Goal: Information Seeking & Learning: Find specific fact

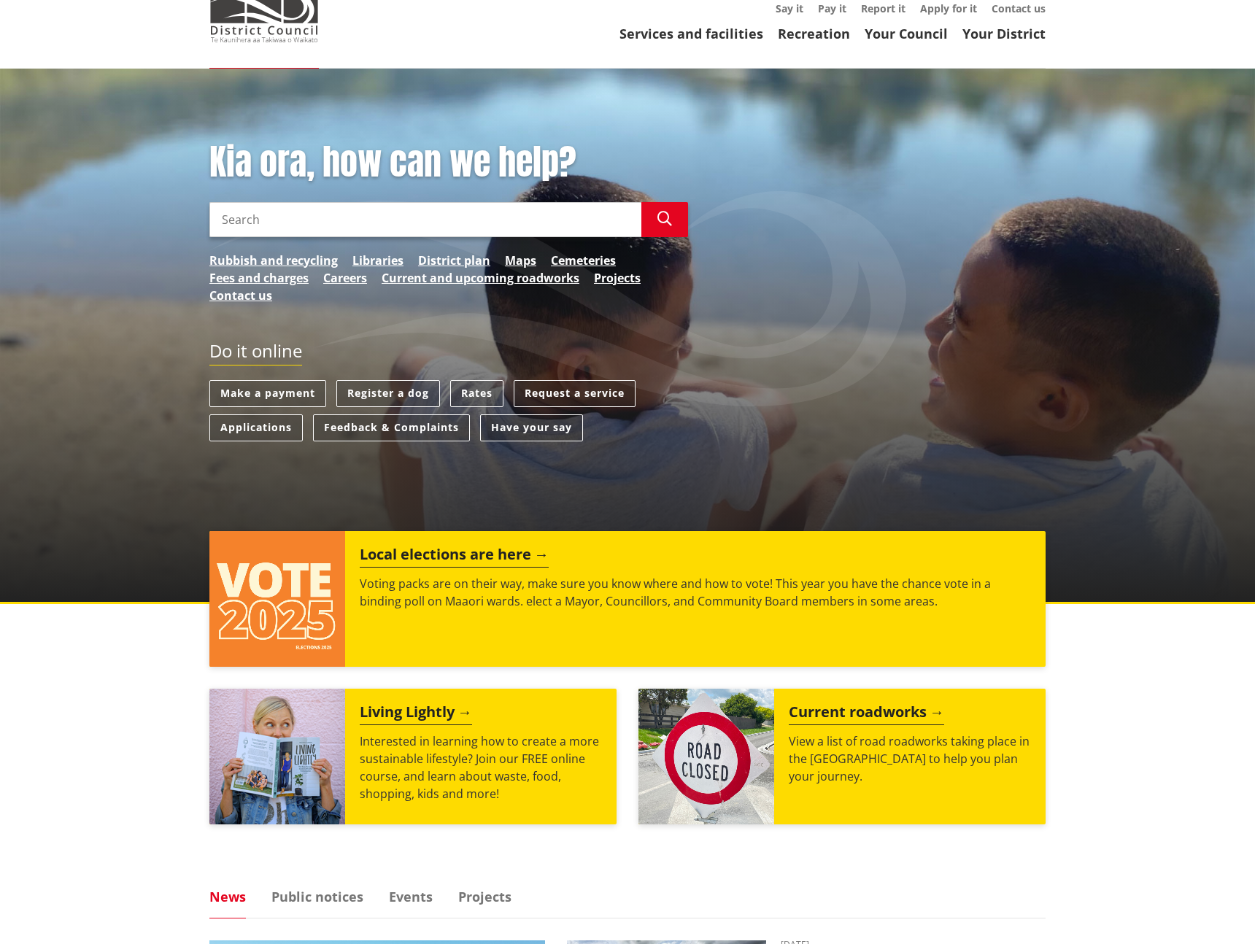
scroll to position [80, 0]
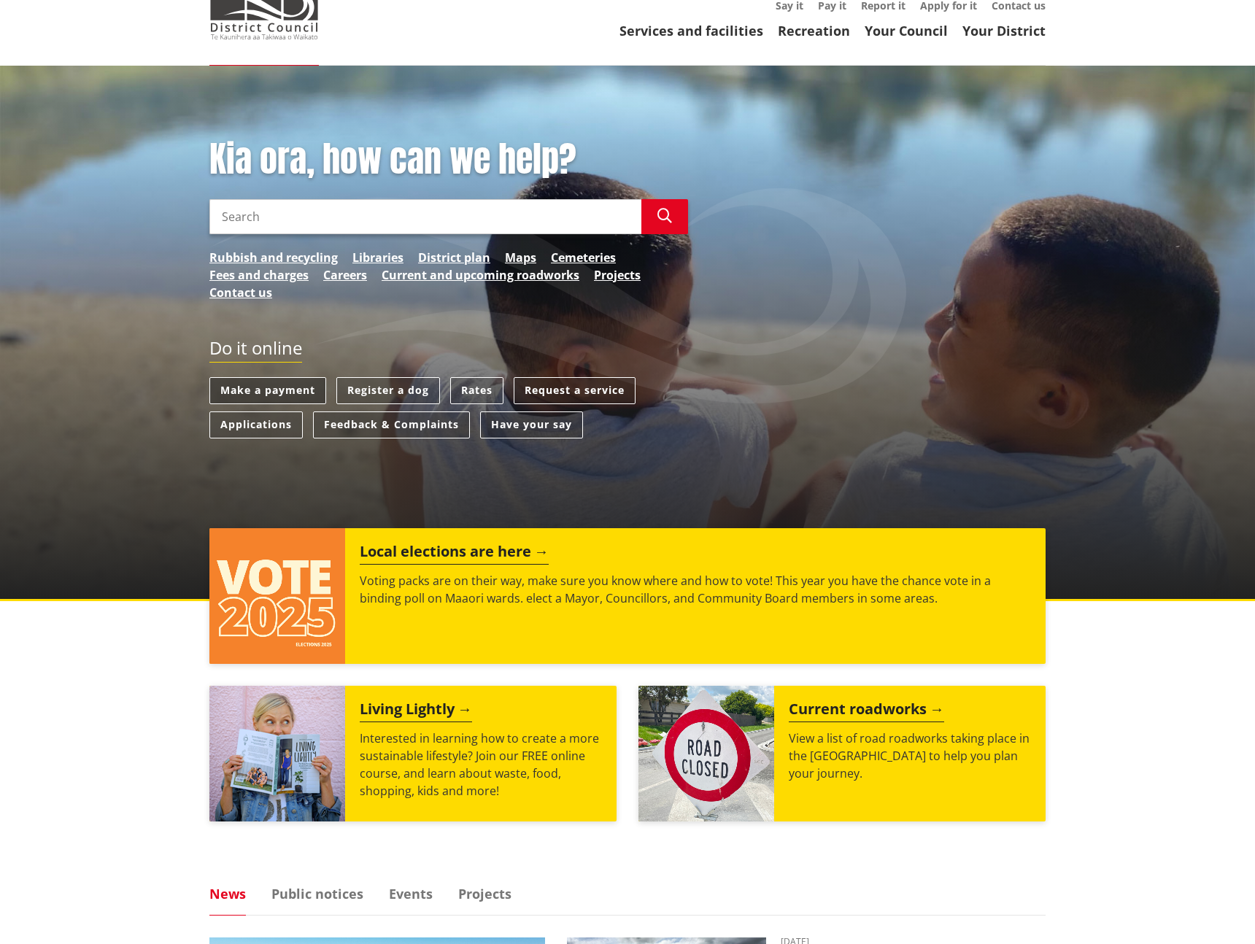
click at [288, 395] on link "Make a payment" at bounding box center [267, 390] width 117 height 27
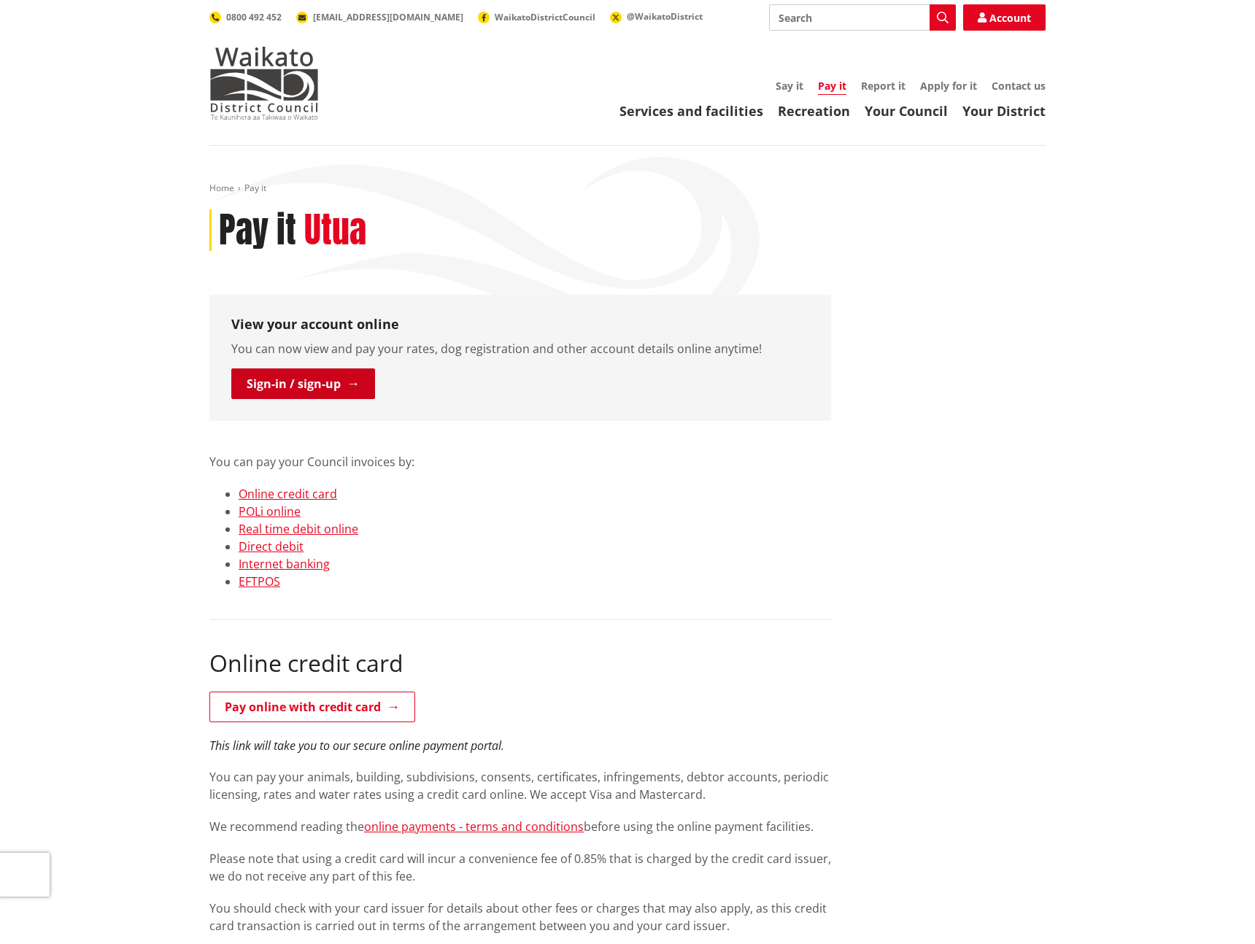
click at [325, 387] on link "Sign-in / sign-up" at bounding box center [303, 383] width 144 height 31
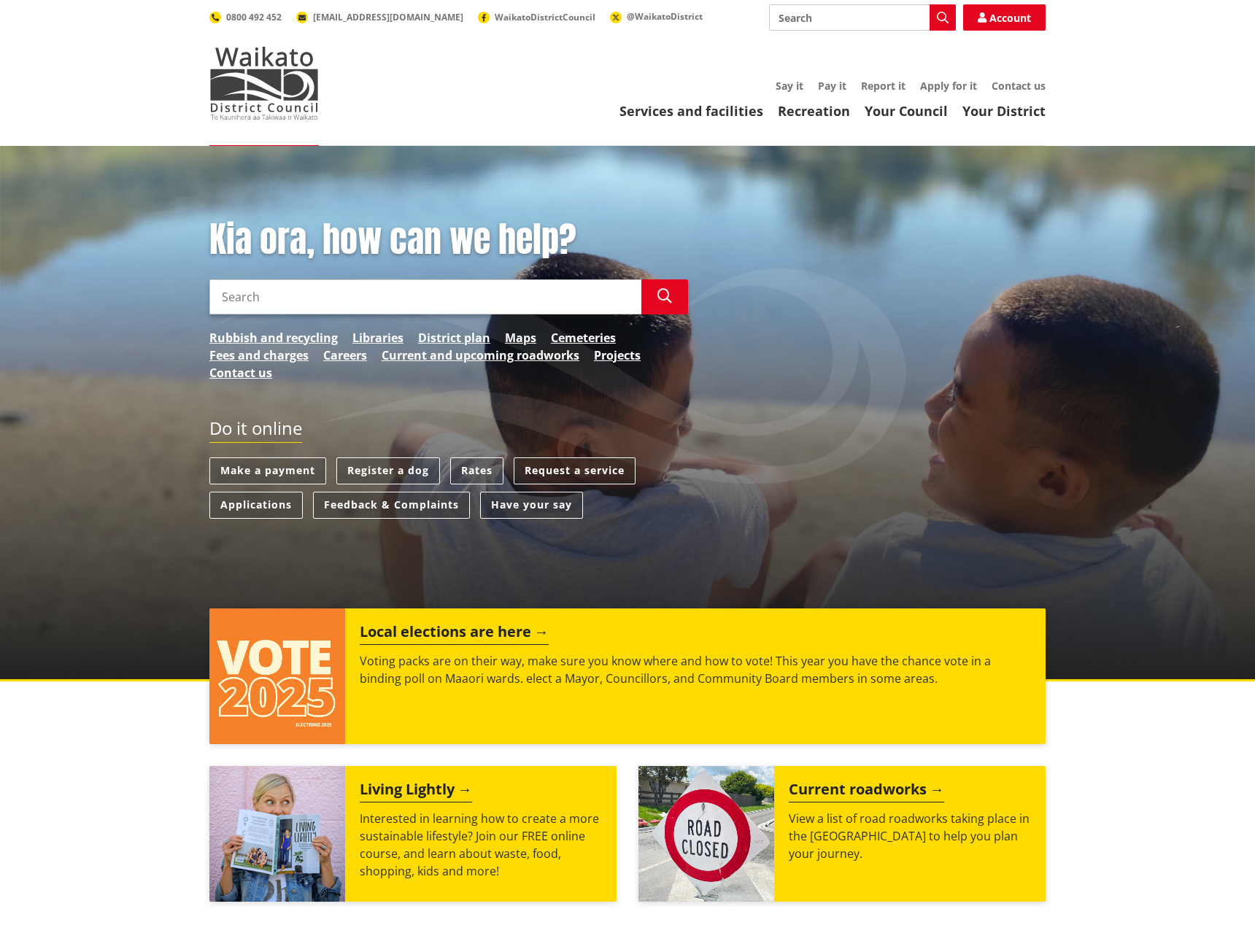
scroll to position [80, 0]
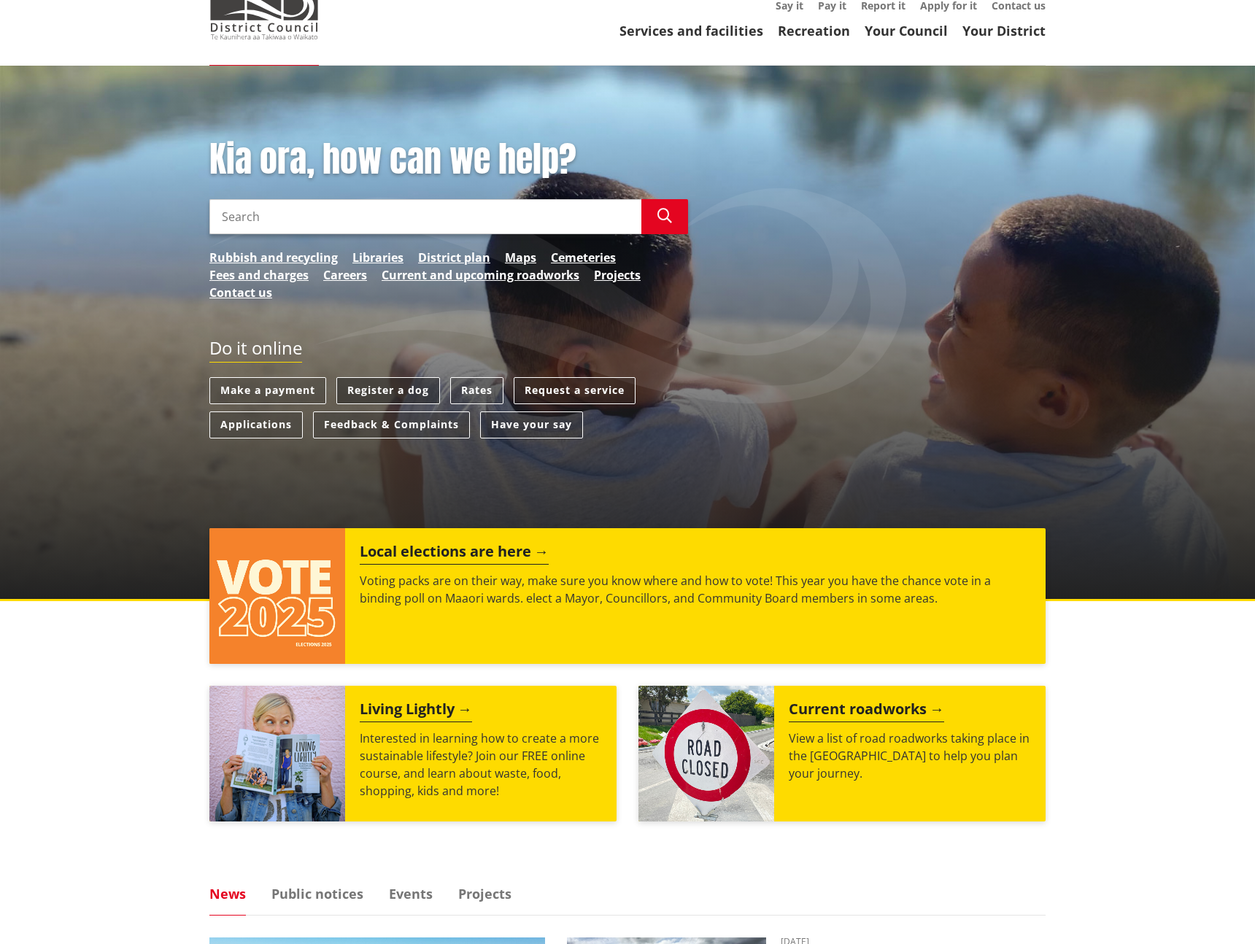
click at [383, 388] on link "Register a dog" at bounding box center [388, 390] width 104 height 27
click at [479, 486] on div "Kia ora, how can we help? Search Search Rubbish and recycling Libraries Distric…" at bounding box center [627, 334] width 1255 height 536
click at [473, 384] on link "Rates" at bounding box center [476, 390] width 53 height 27
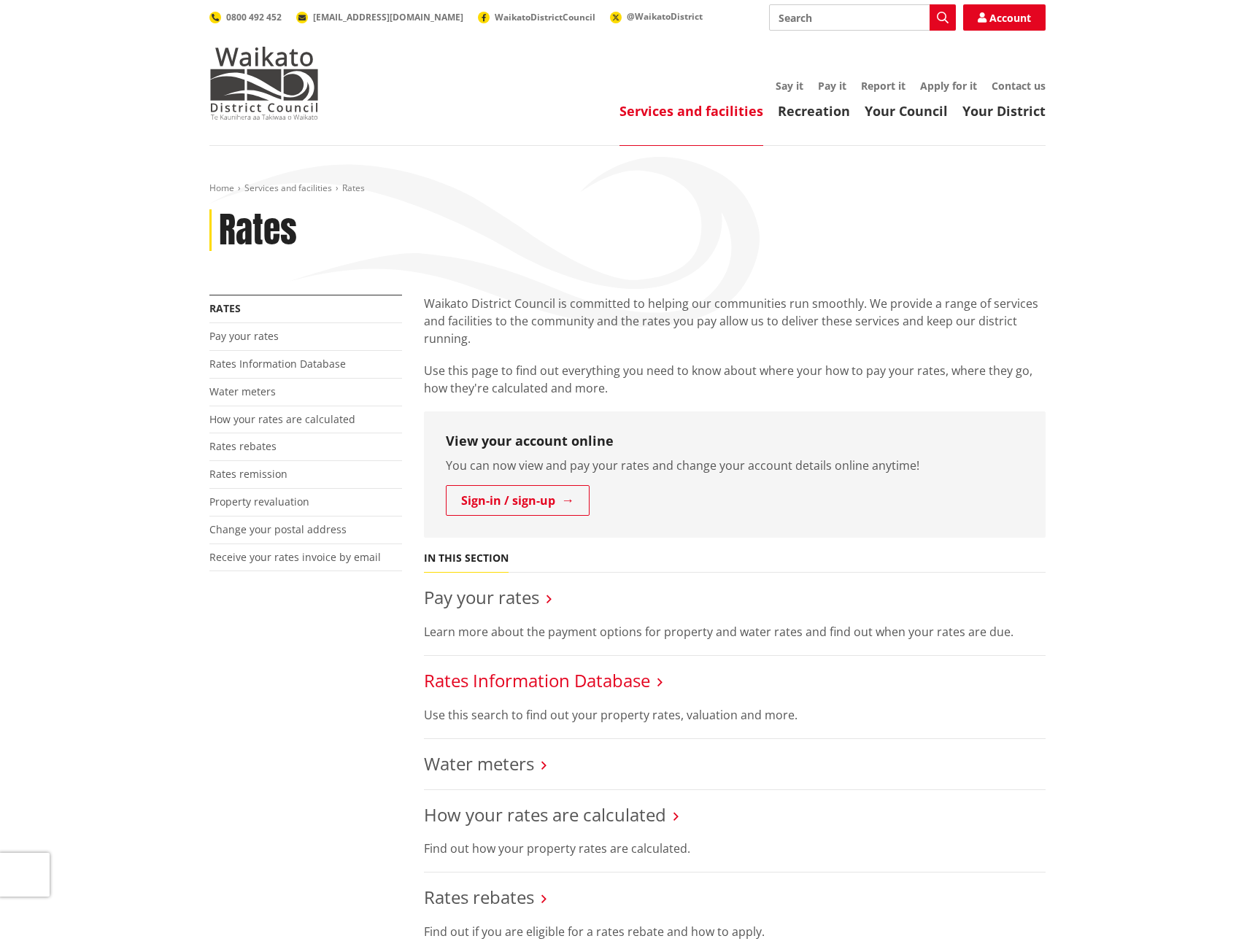
click at [530, 679] on link "Rates Information Database" at bounding box center [537, 680] width 226 height 24
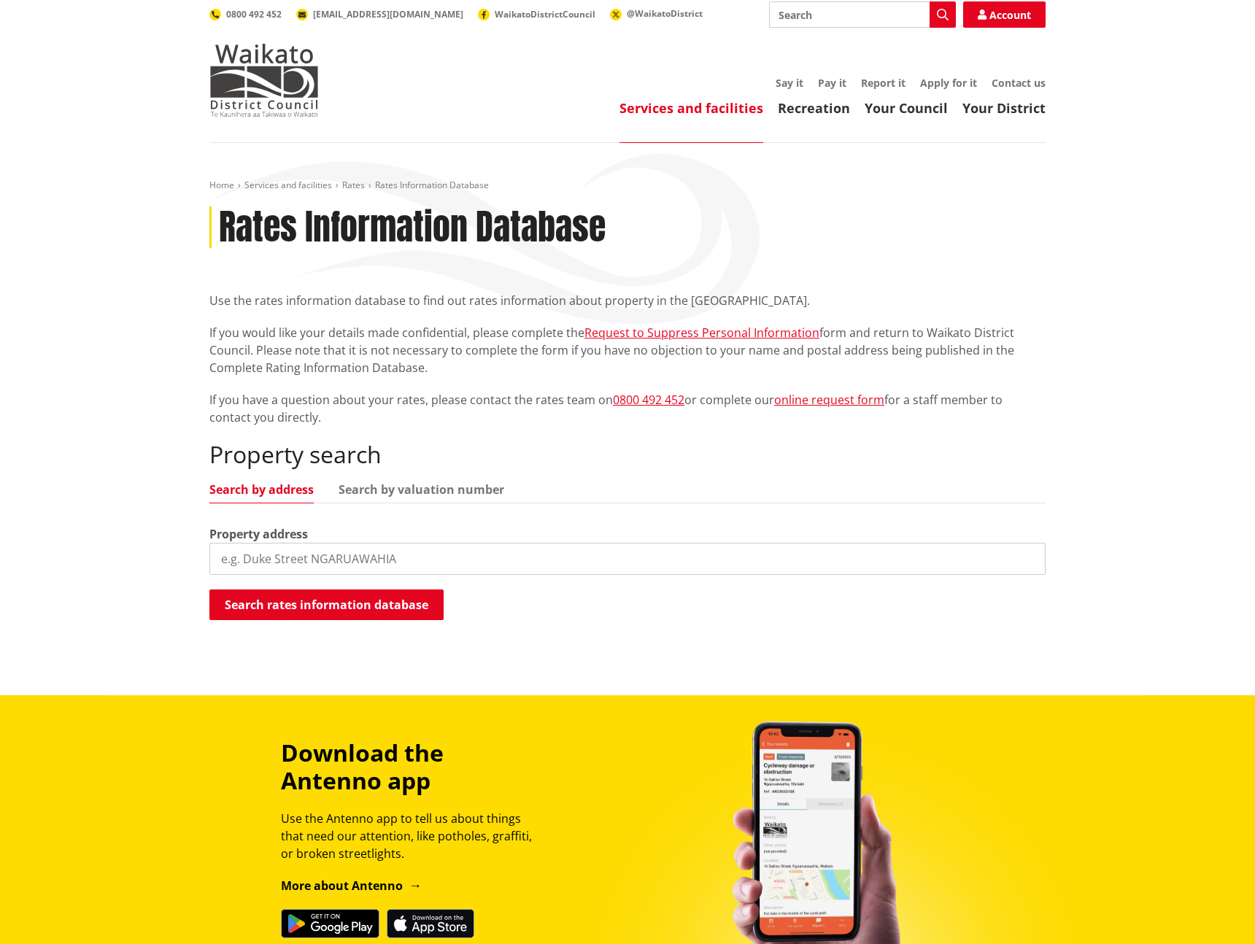
scroll to position [5, 0]
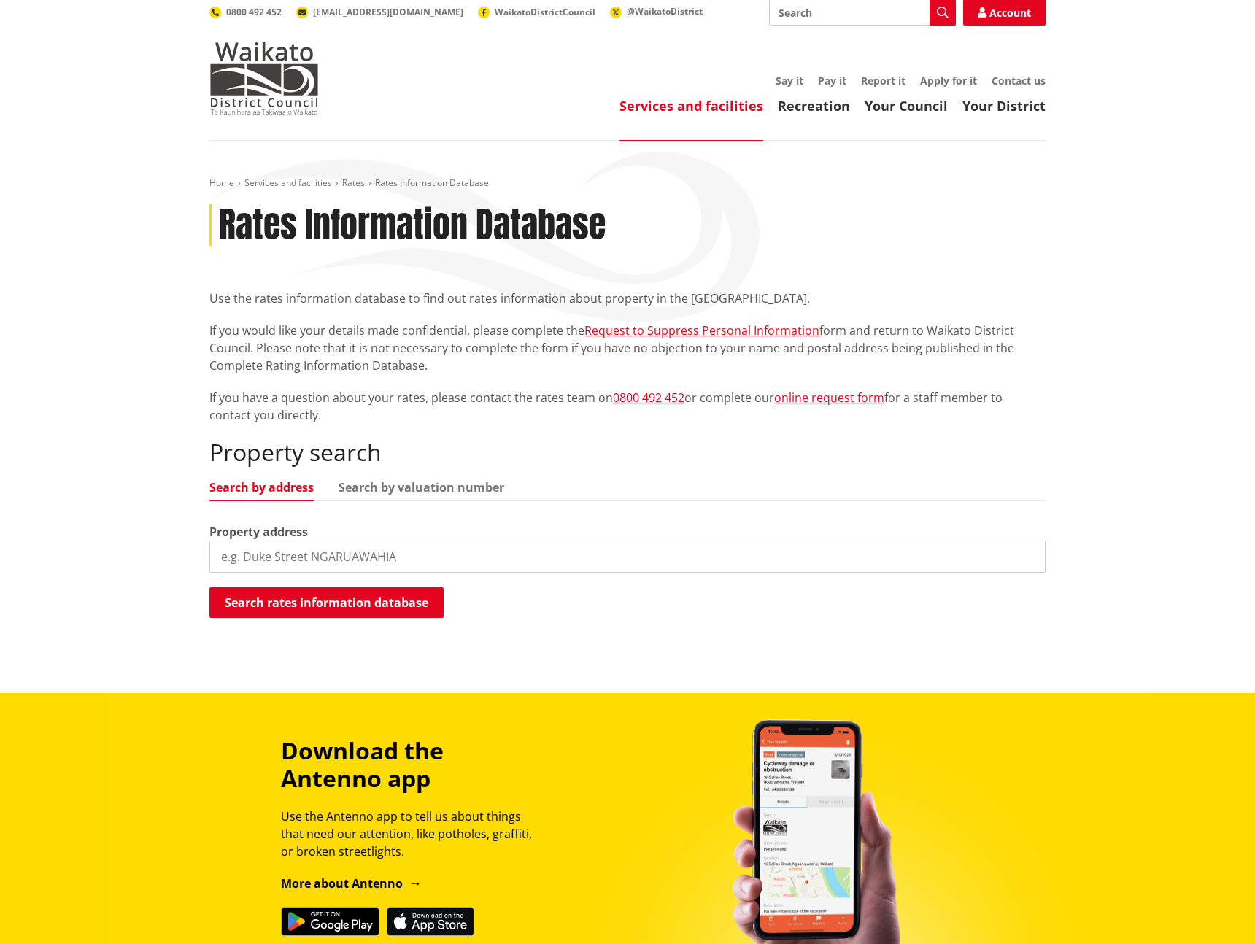
click at [446, 563] on input "search" at bounding box center [627, 557] width 836 height 32
click at [846, 134] on header "Toggle search Toggle navigation Services and facilities Recreation Your Council…" at bounding box center [627, 68] width 1255 height 146
click at [240, 82] on img at bounding box center [263, 78] width 109 height 73
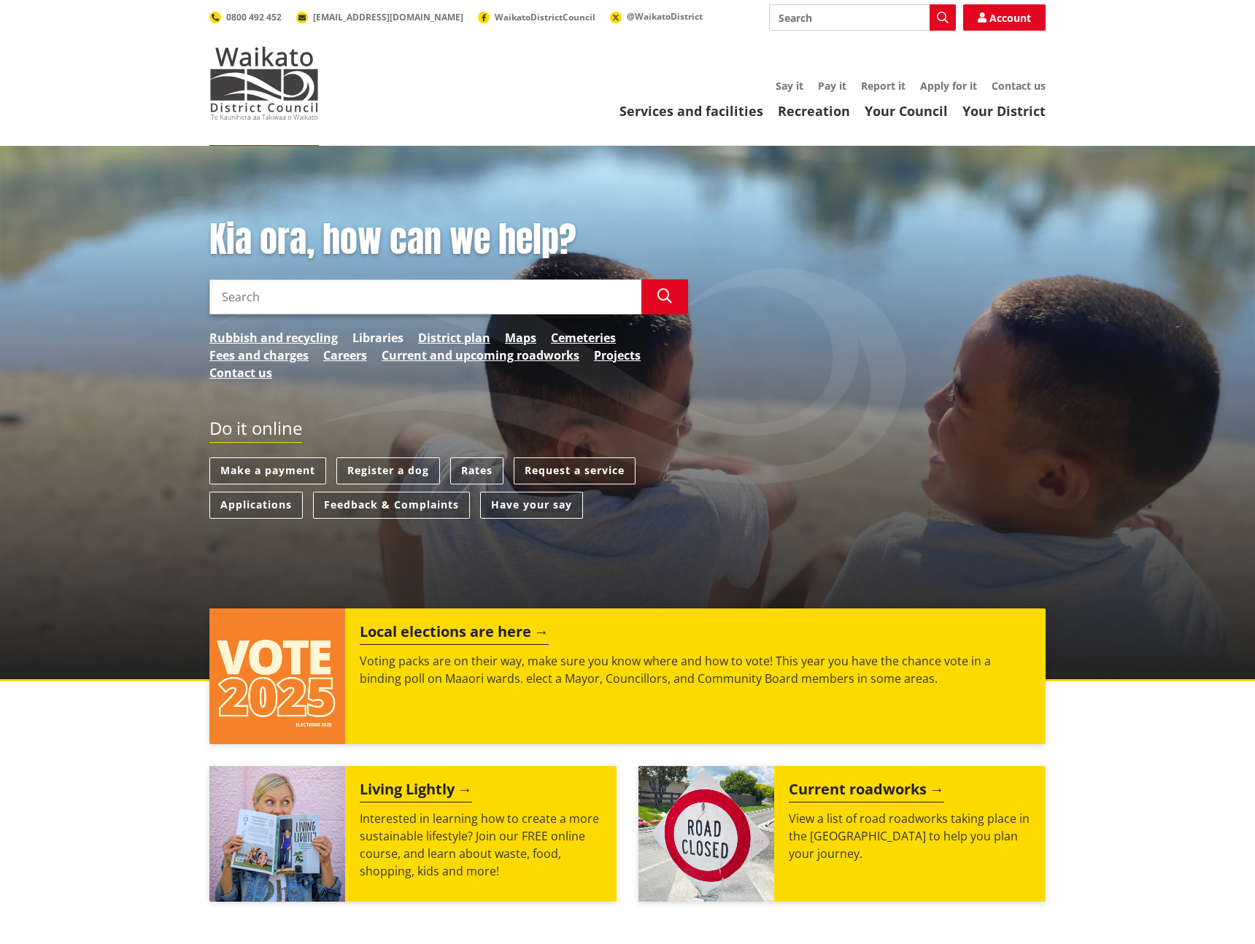
click at [376, 341] on link "Libraries" at bounding box center [377, 338] width 51 height 18
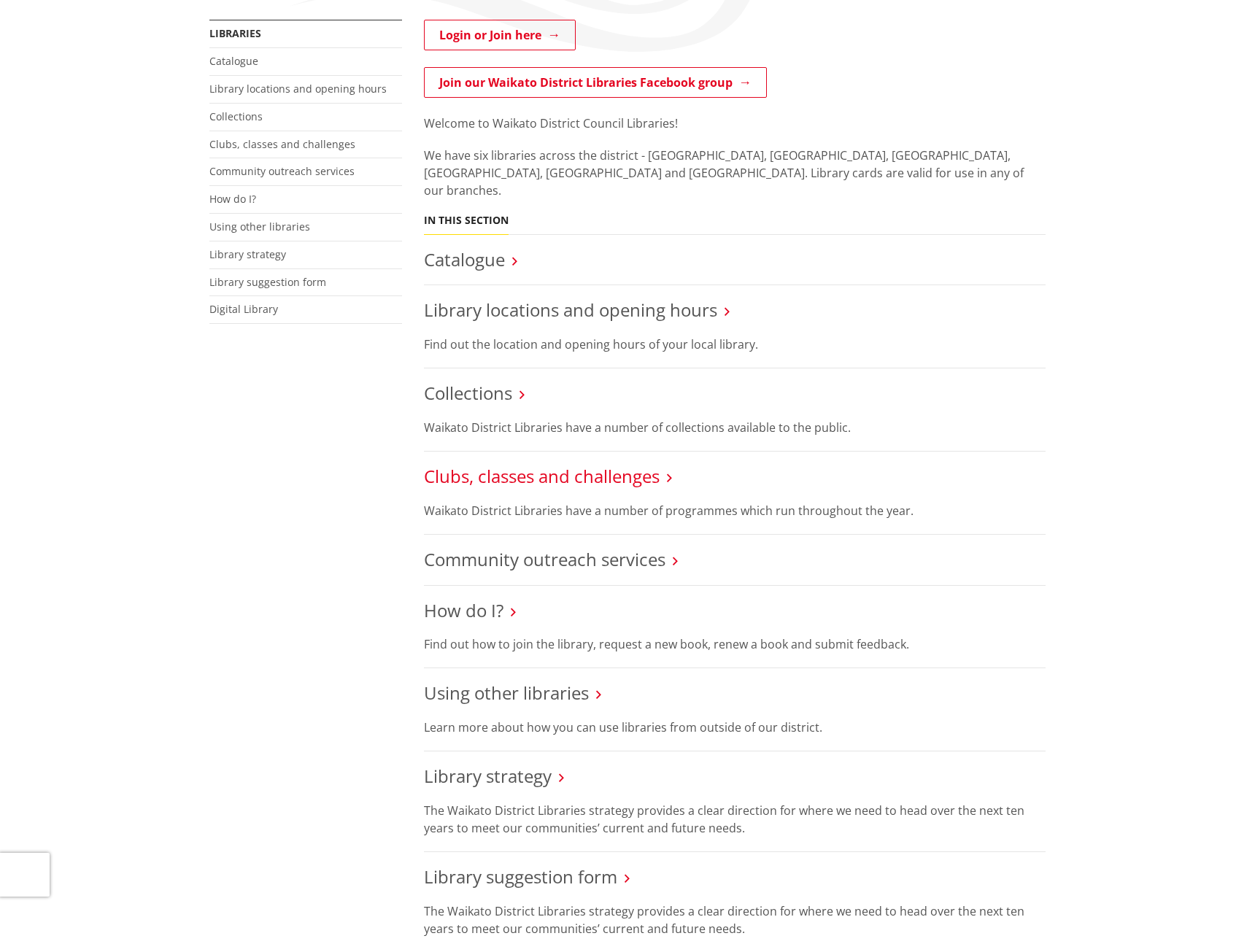
scroll to position [72, 0]
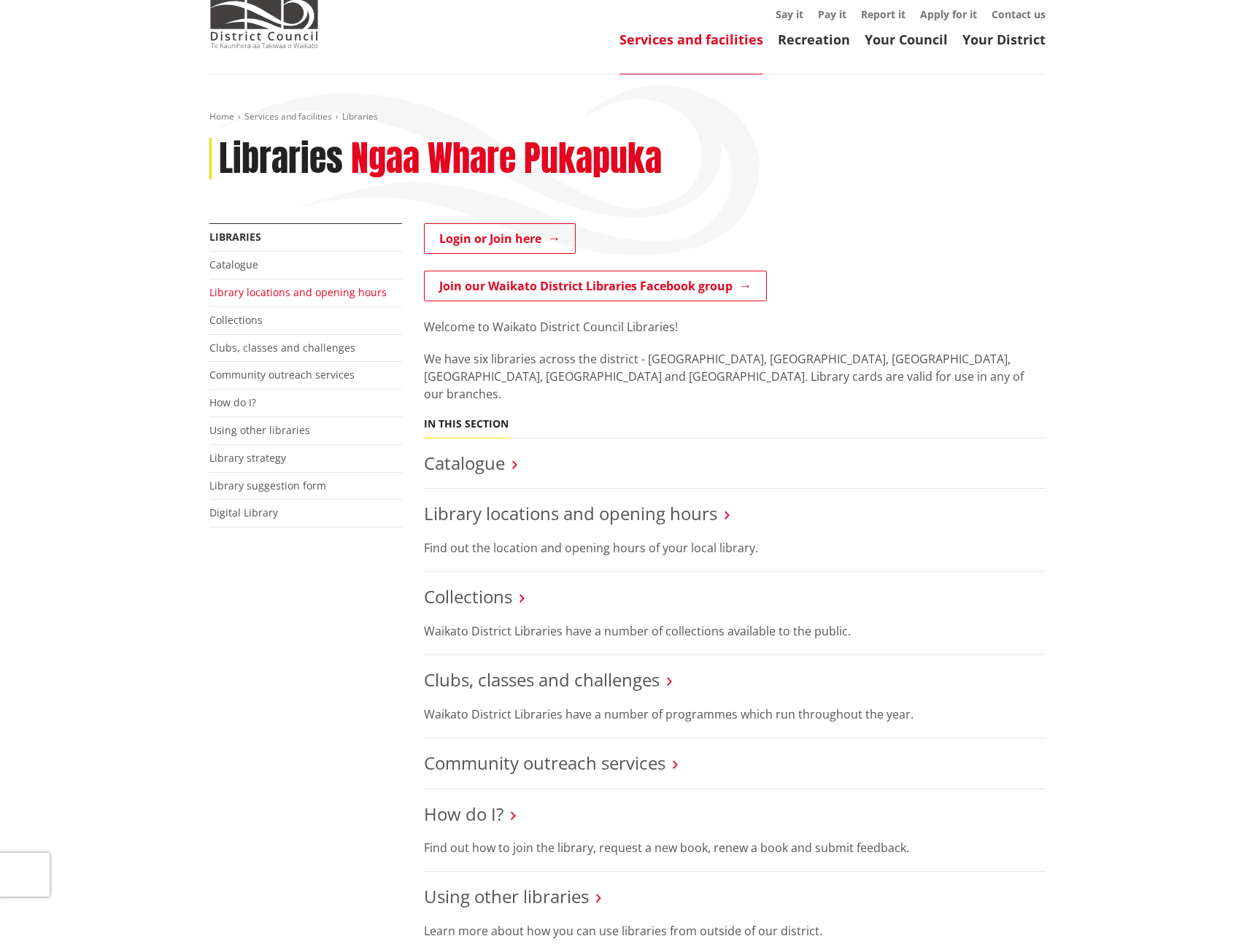
click at [244, 293] on link "Library locations and opening hours" at bounding box center [297, 292] width 177 height 14
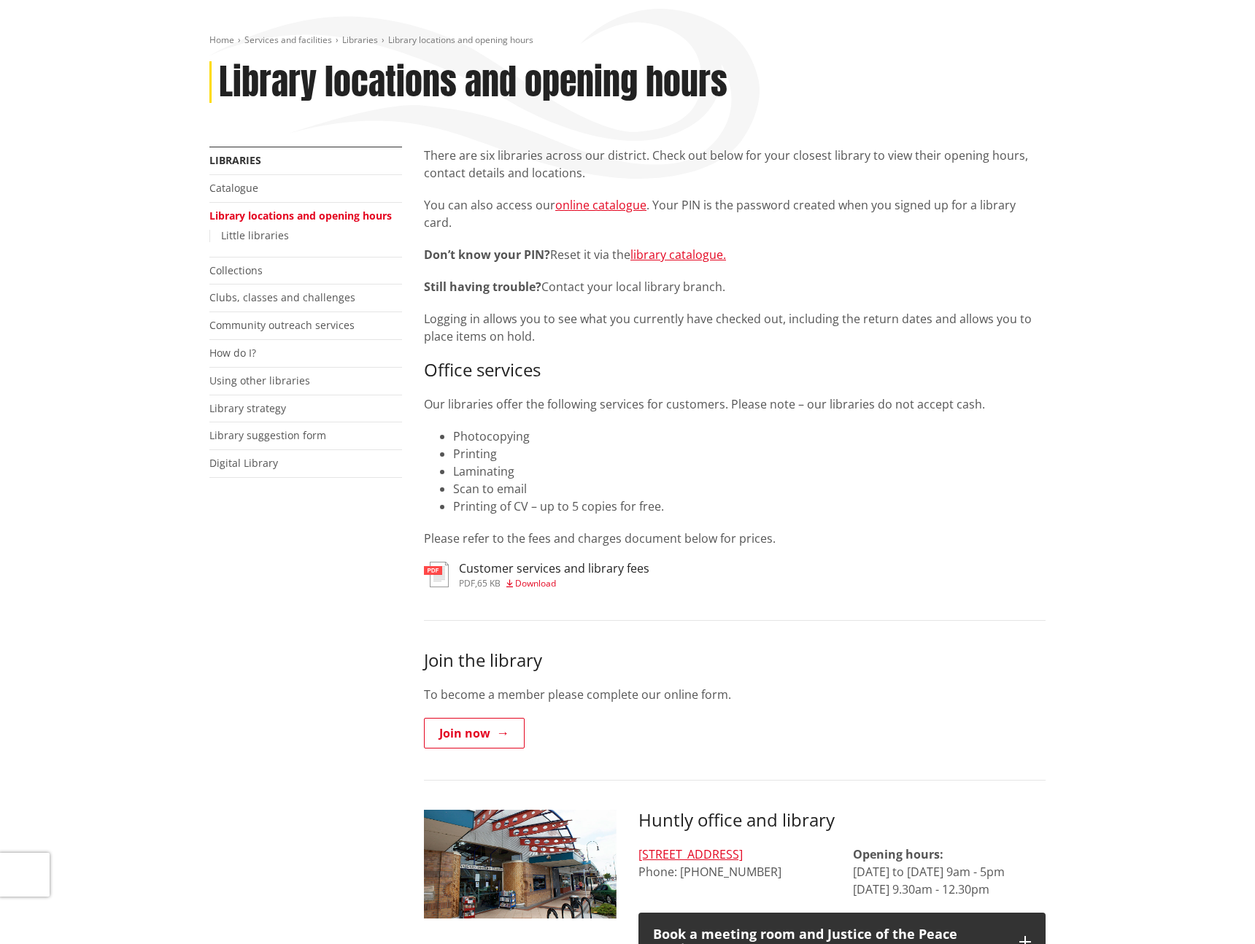
scroll to position [152, 0]
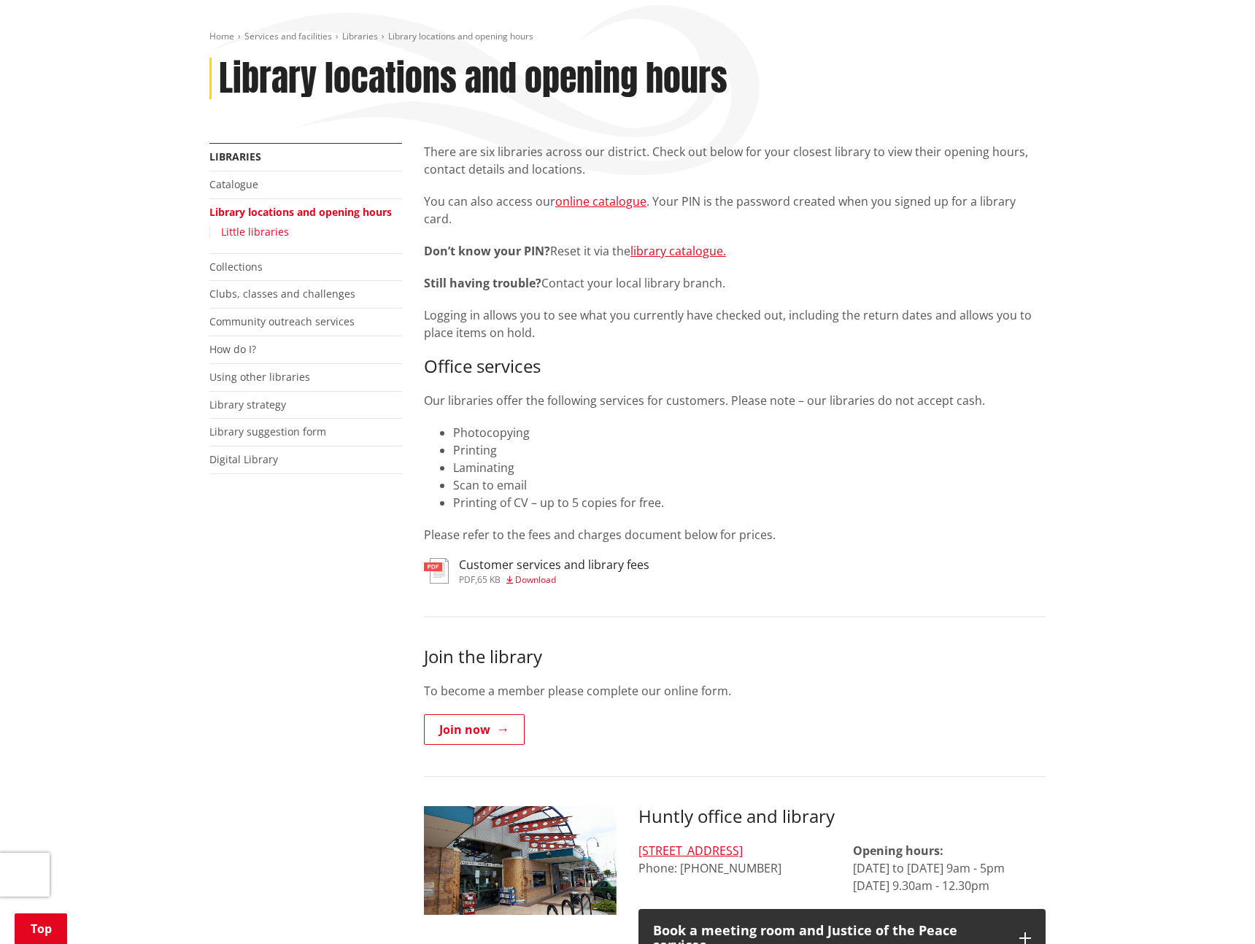
click at [254, 228] on link "Little libraries" at bounding box center [255, 232] width 68 height 14
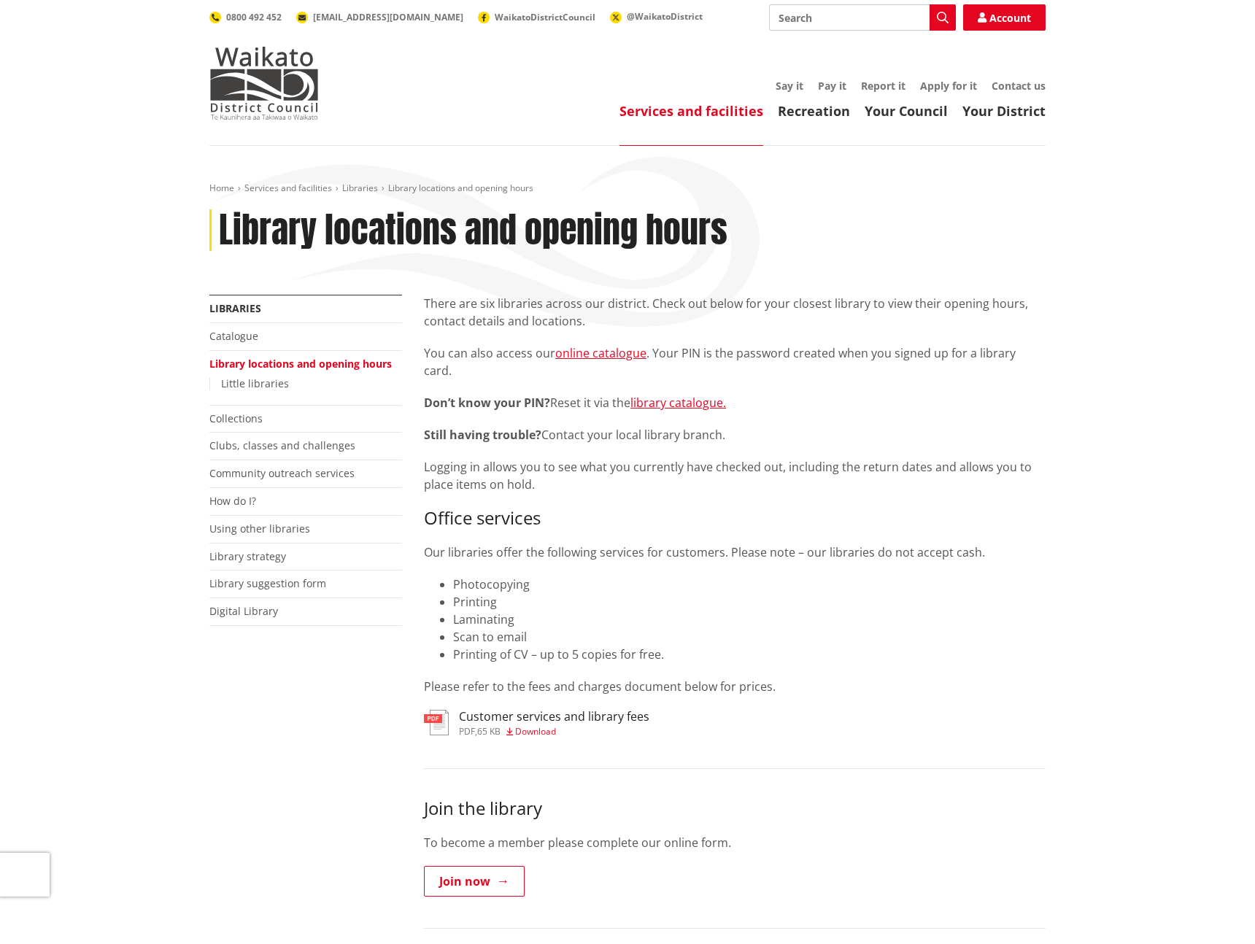
scroll to position [152, 0]
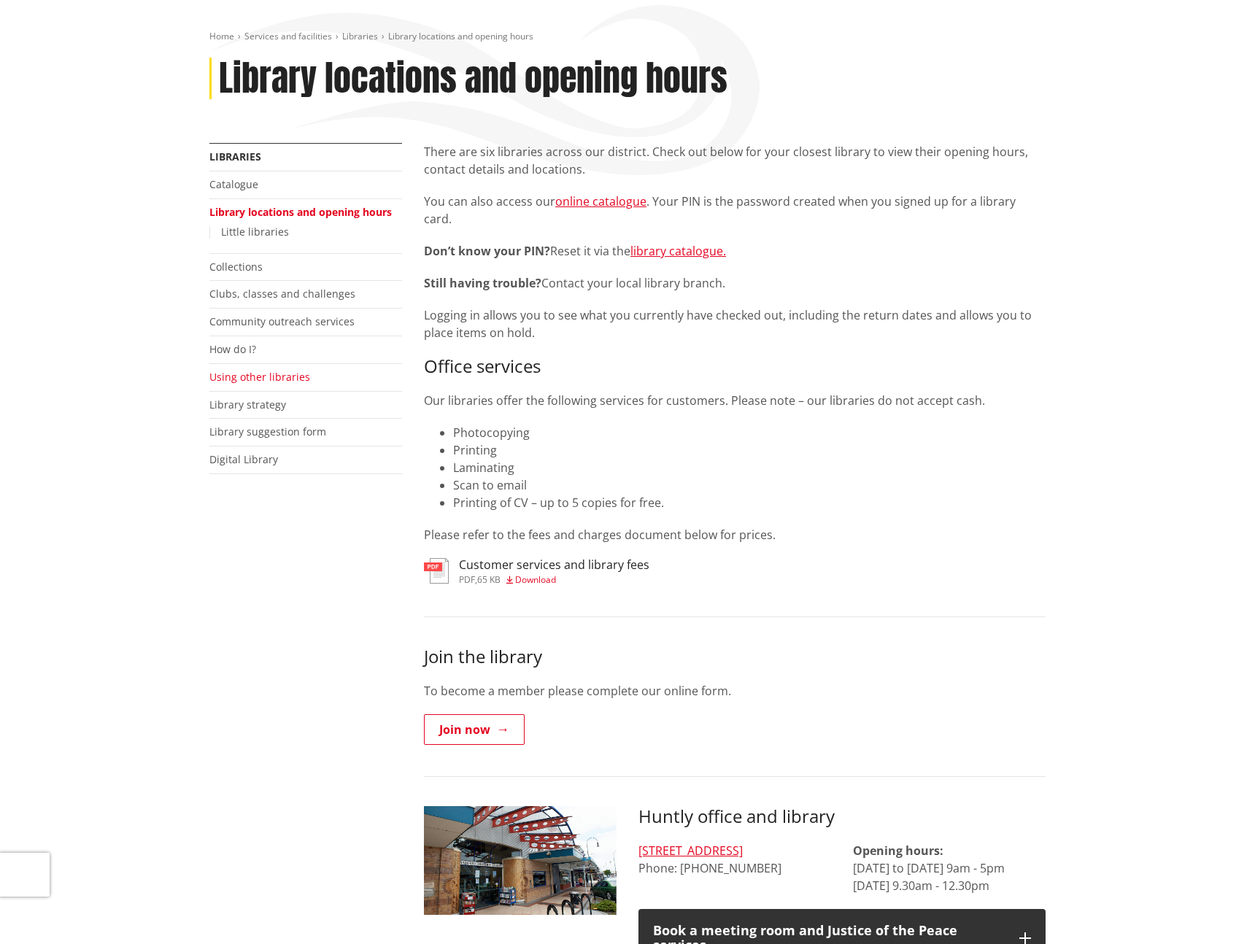
click at [253, 374] on link "Using other libraries" at bounding box center [259, 377] width 101 height 14
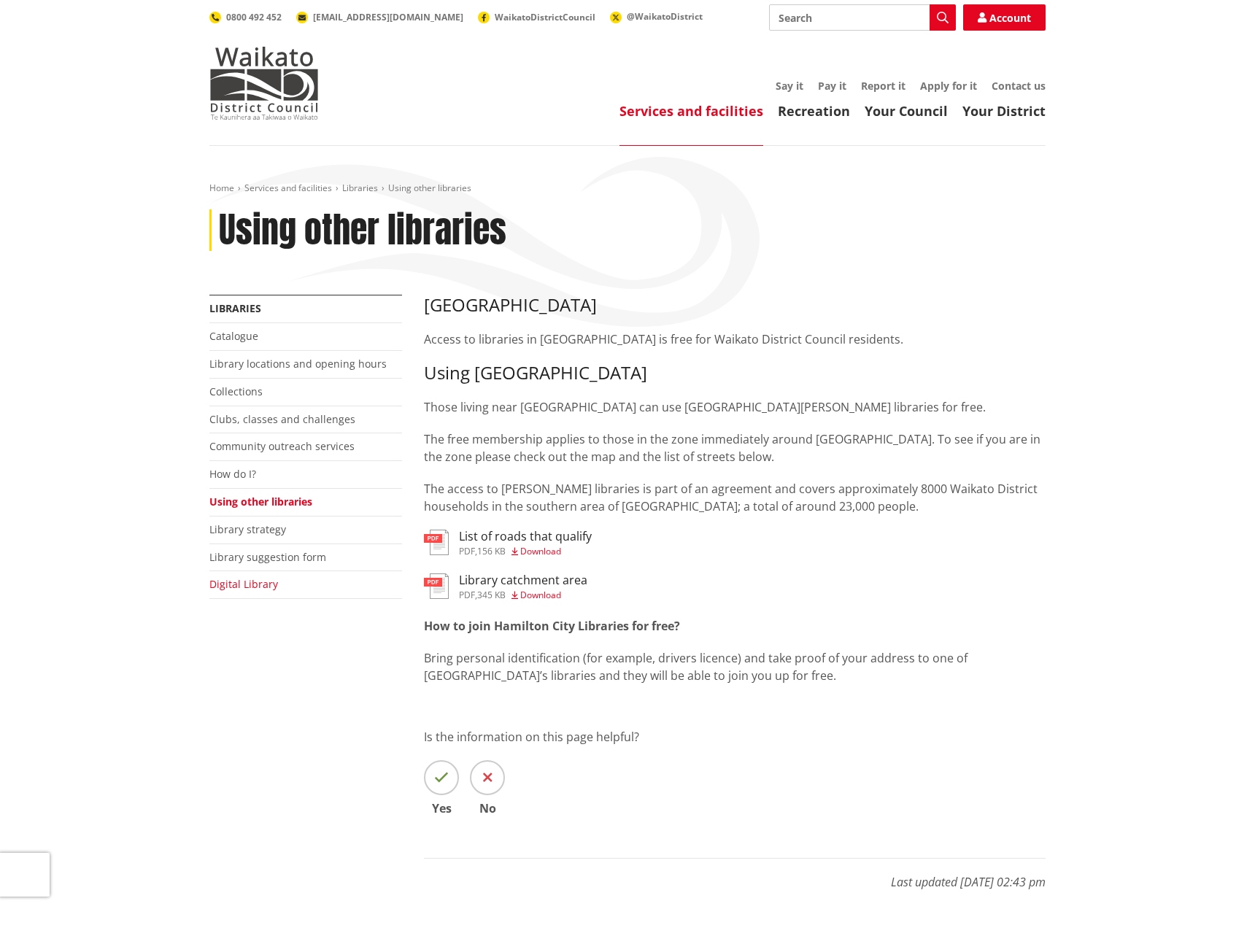
click at [251, 582] on link "Digital Library" at bounding box center [243, 584] width 69 height 14
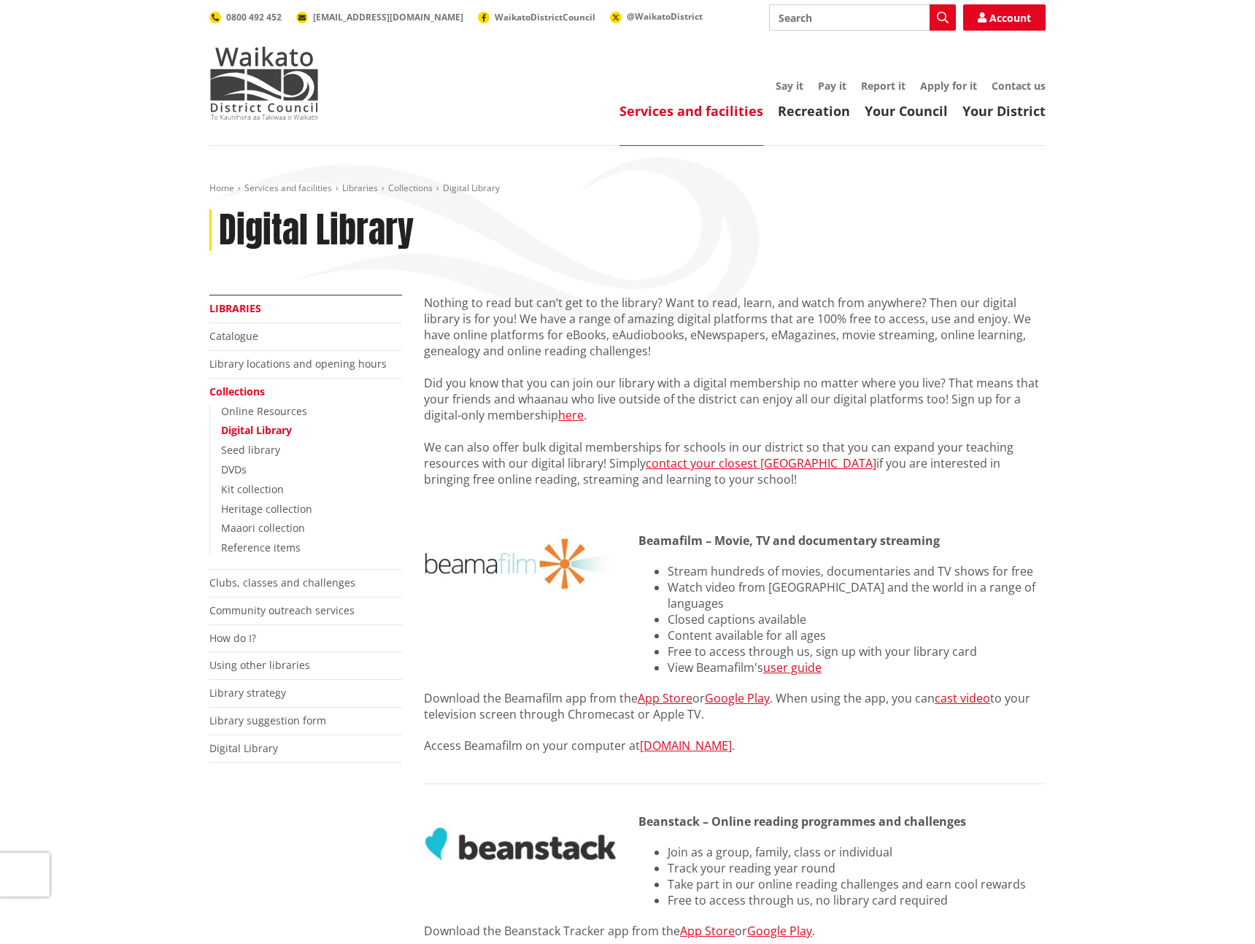
click at [239, 311] on link "Libraries" at bounding box center [235, 308] width 52 height 14
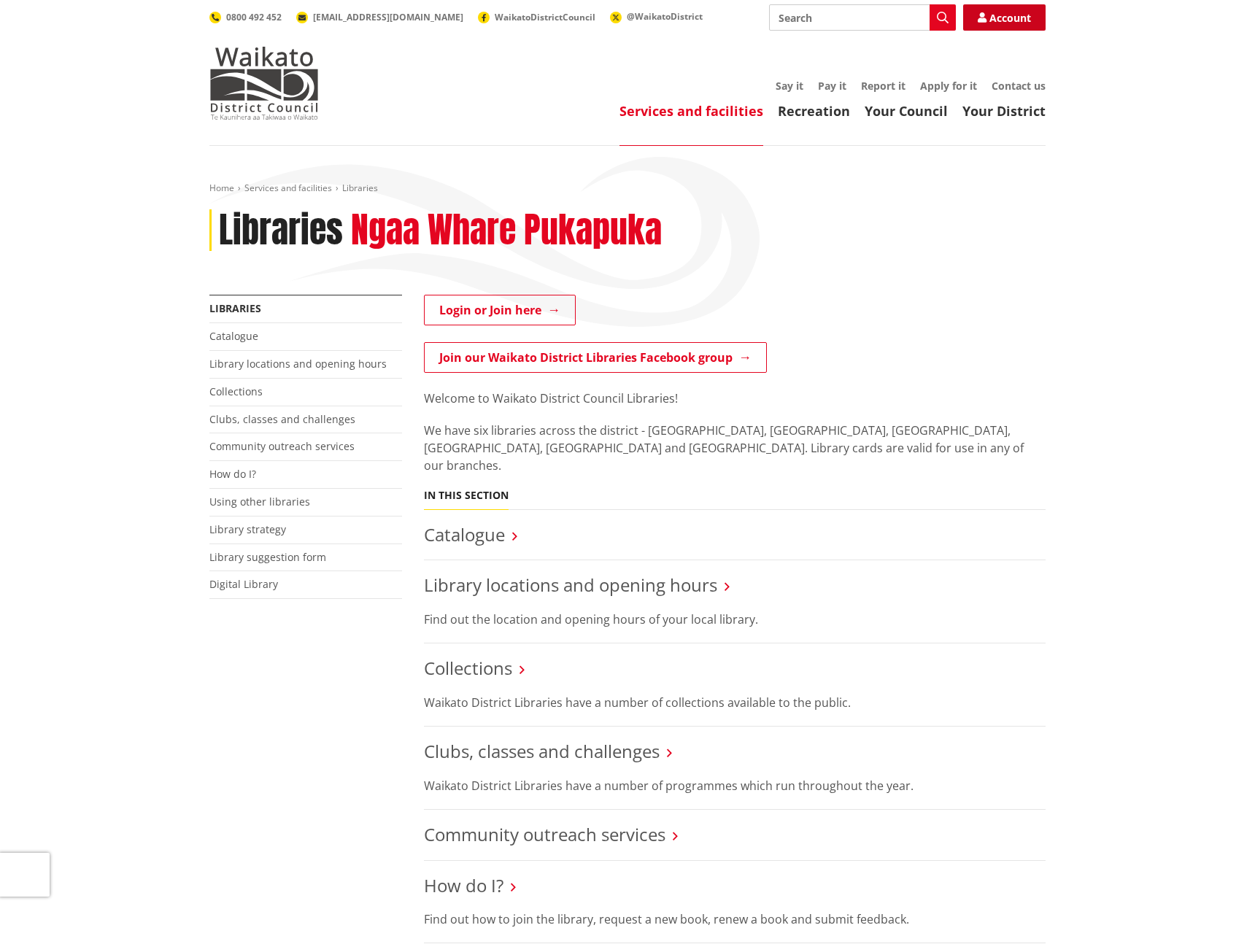
click at [985, 19] on icon at bounding box center [982, 17] width 9 height 10
click at [264, 89] on img at bounding box center [263, 83] width 109 height 73
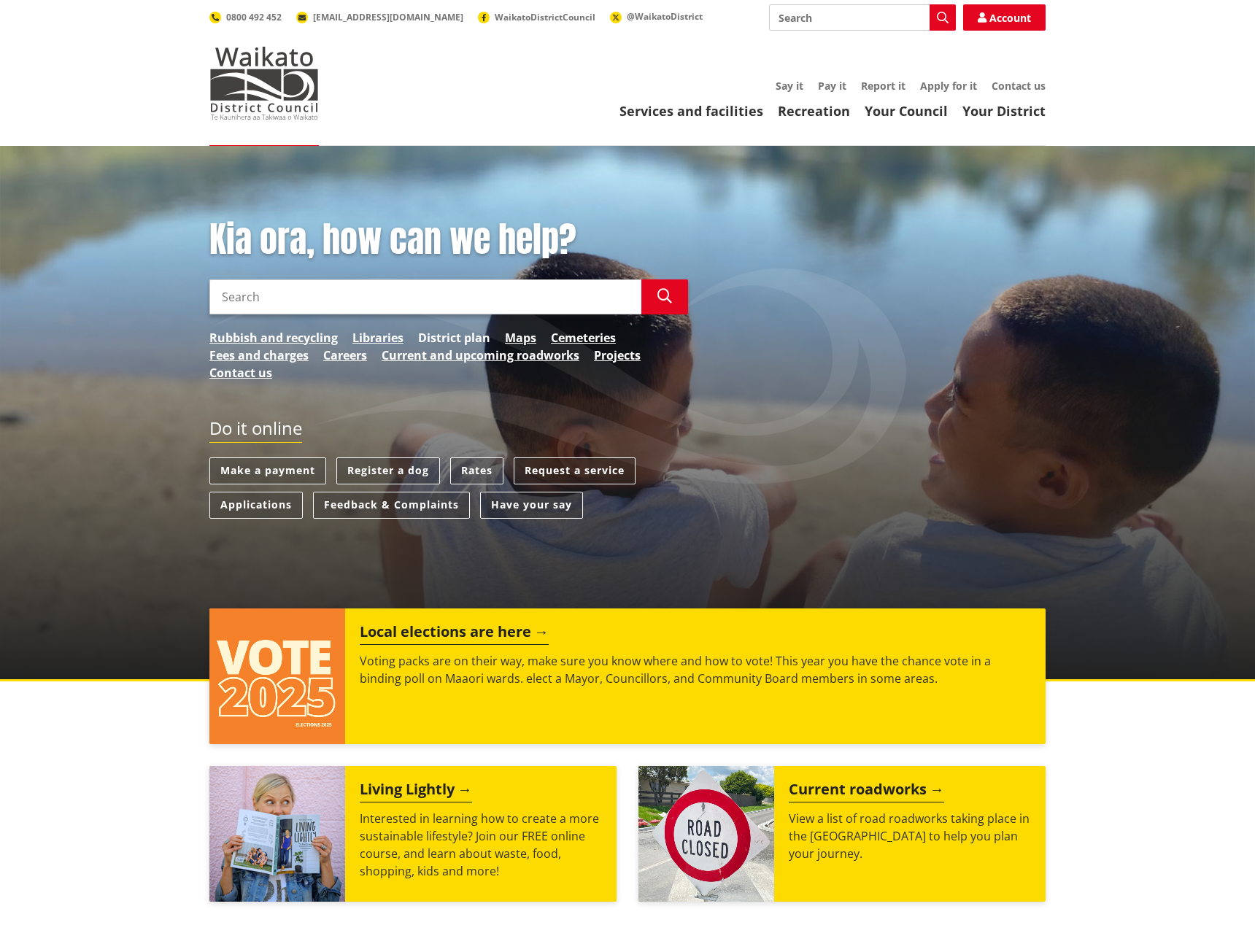
click at [475, 333] on link "District plan" at bounding box center [454, 338] width 72 height 18
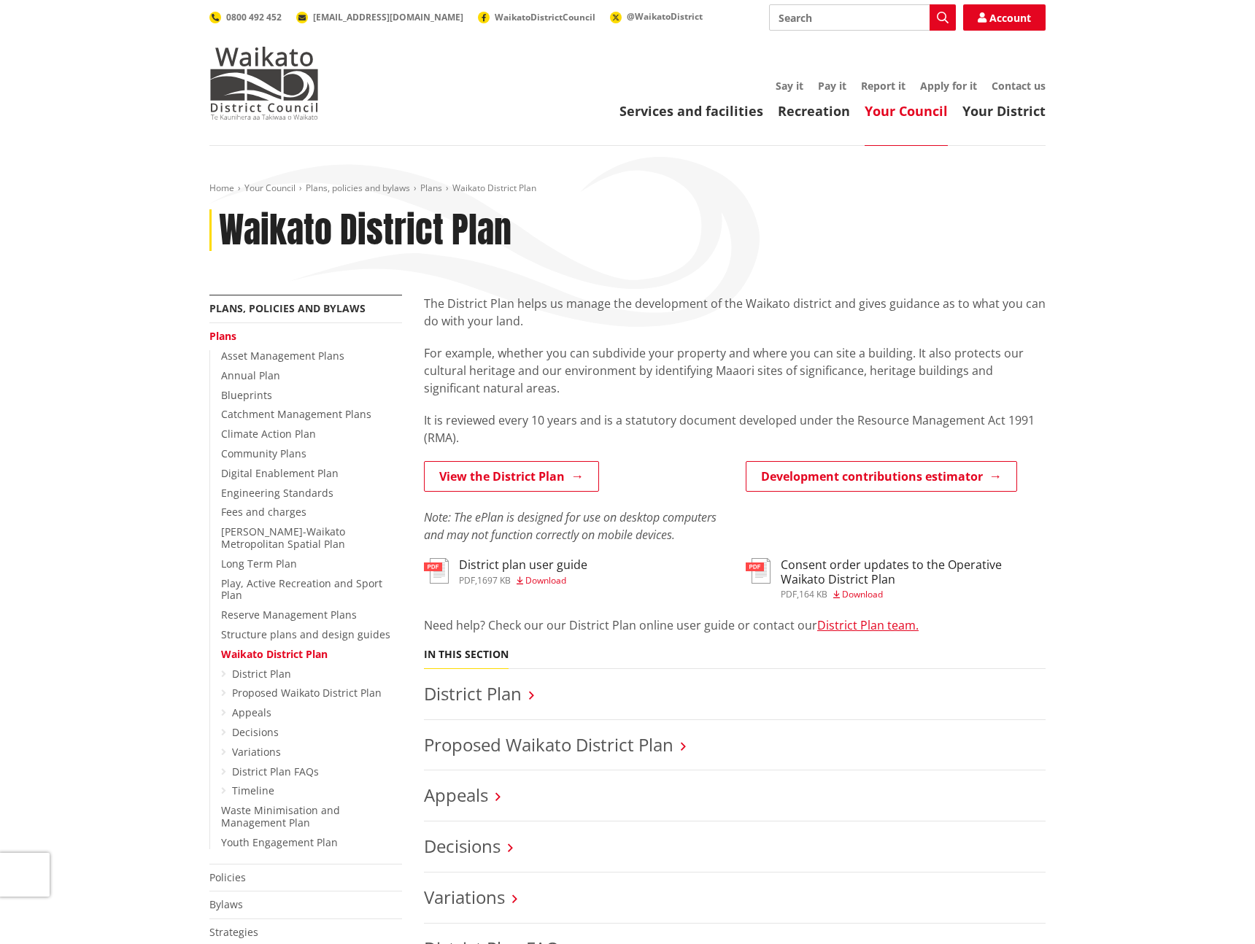
click at [505, 661] on h5 "In this section" at bounding box center [466, 655] width 85 height 12
click at [498, 692] on link "District Plan" at bounding box center [473, 693] width 98 height 24
click at [255, 567] on link "Long Term Plan" at bounding box center [259, 564] width 76 height 14
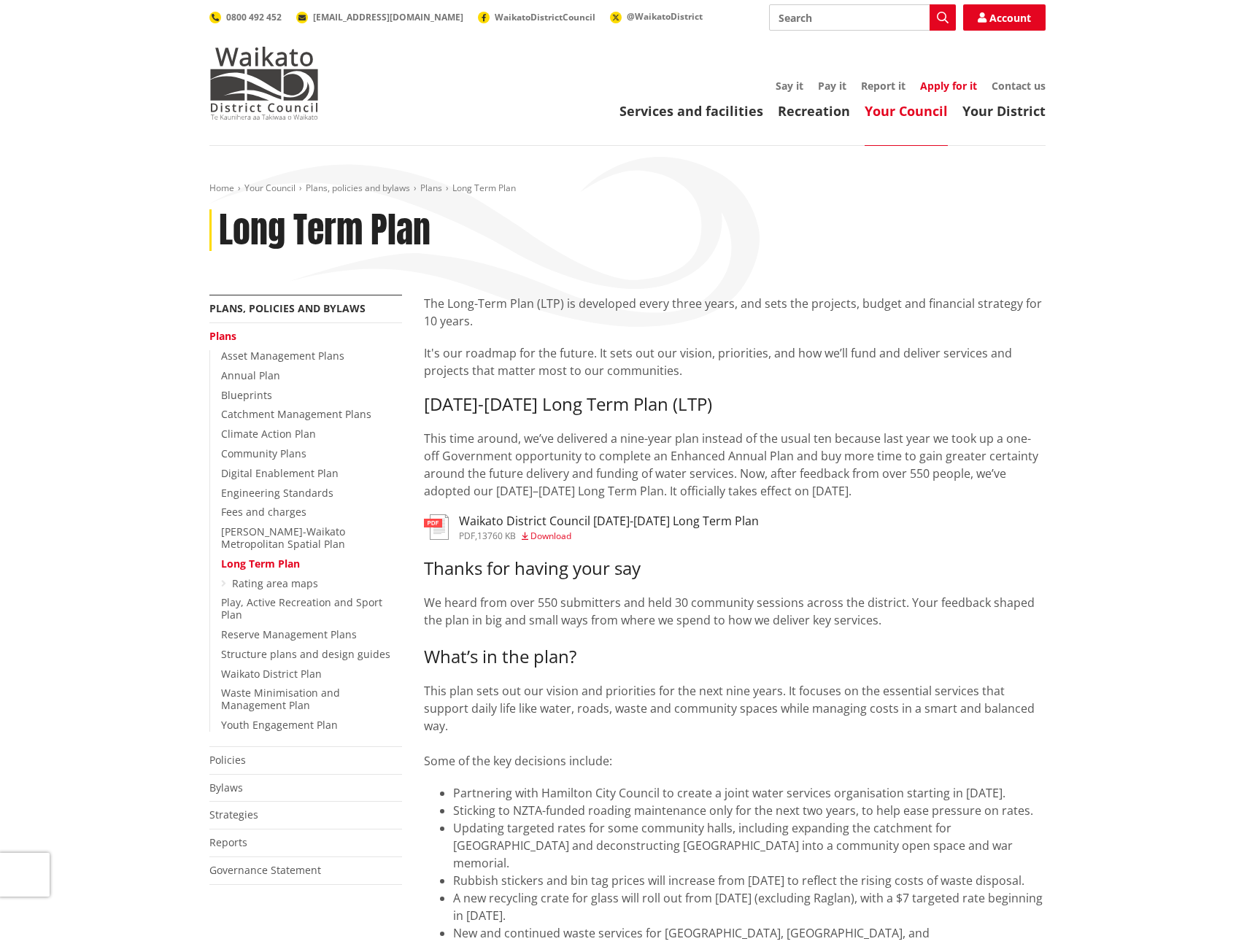
click at [953, 80] on link "Apply for it" at bounding box center [948, 86] width 57 height 14
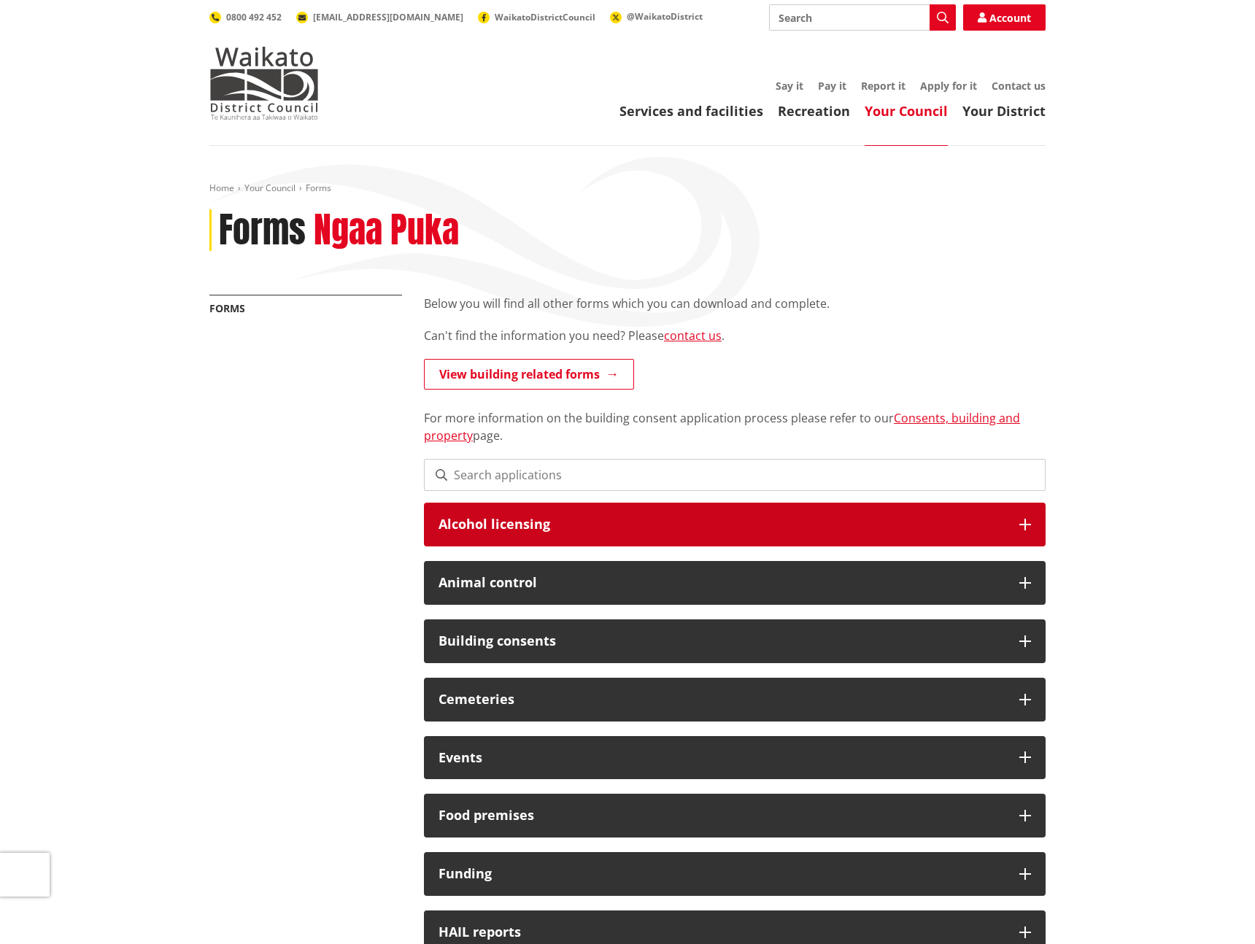
click at [597, 524] on h3 "Alcohol licensing" at bounding box center [722, 524] width 566 height 15
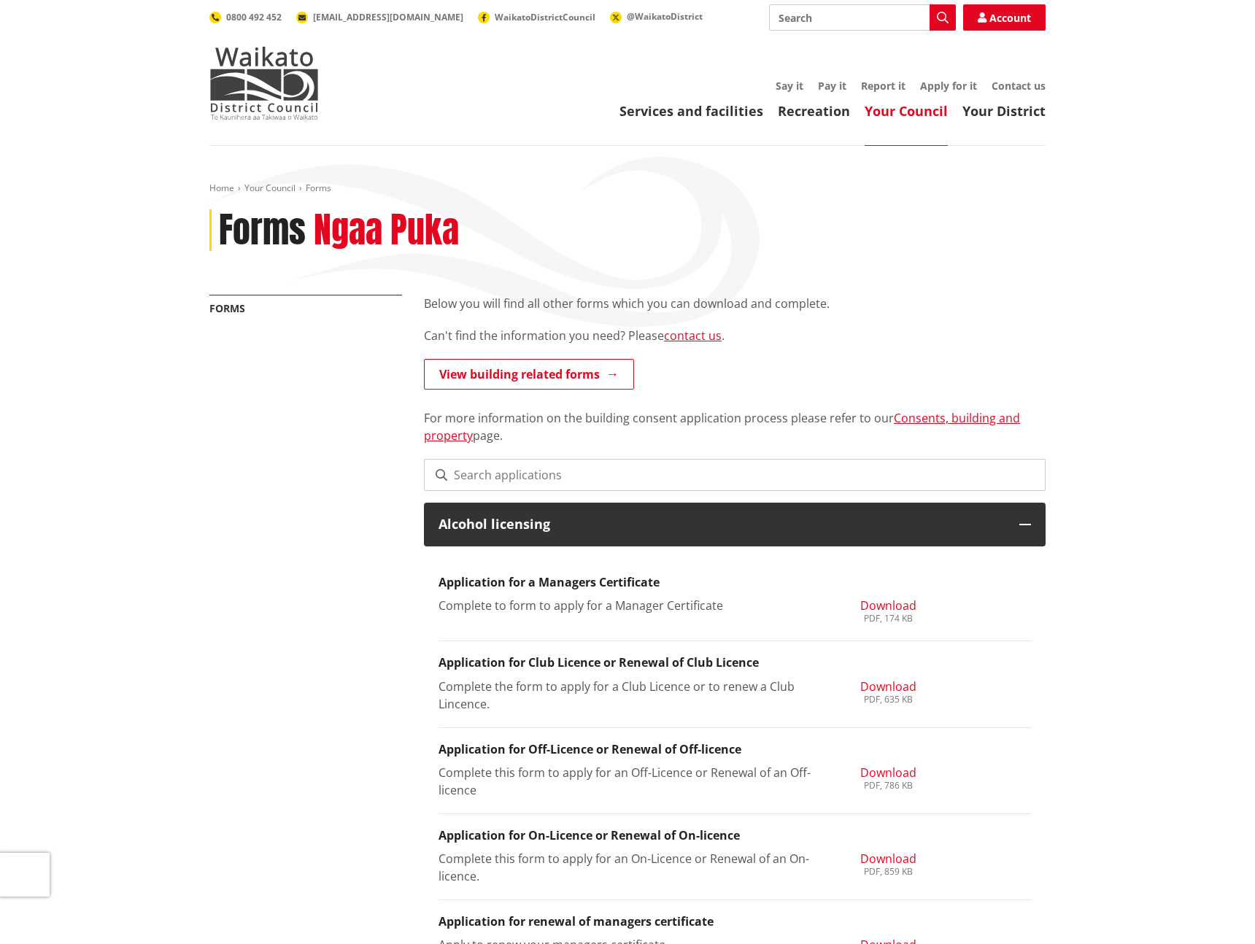
click at [625, 471] on input at bounding box center [735, 475] width 622 height 32
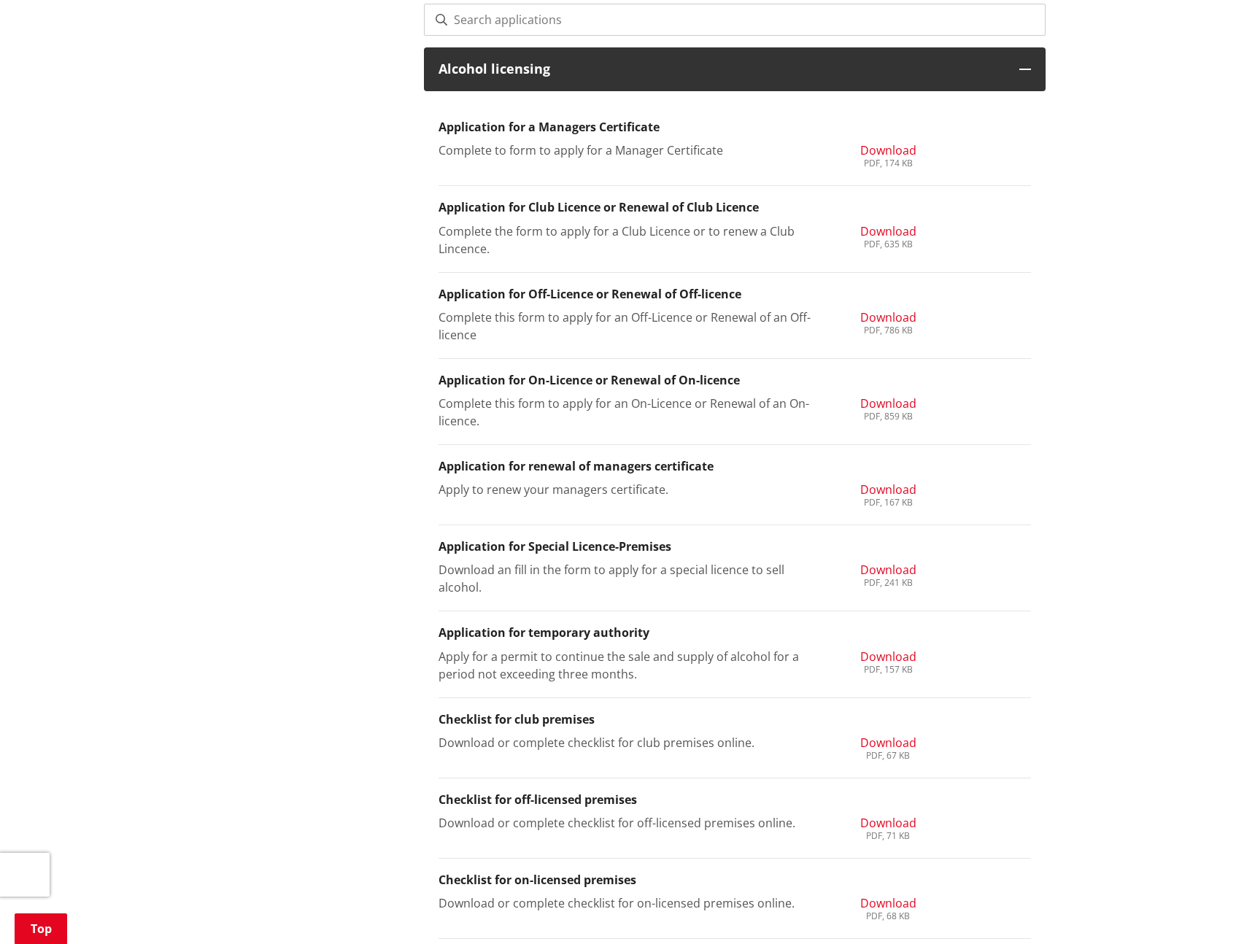
scroll to position [788, 0]
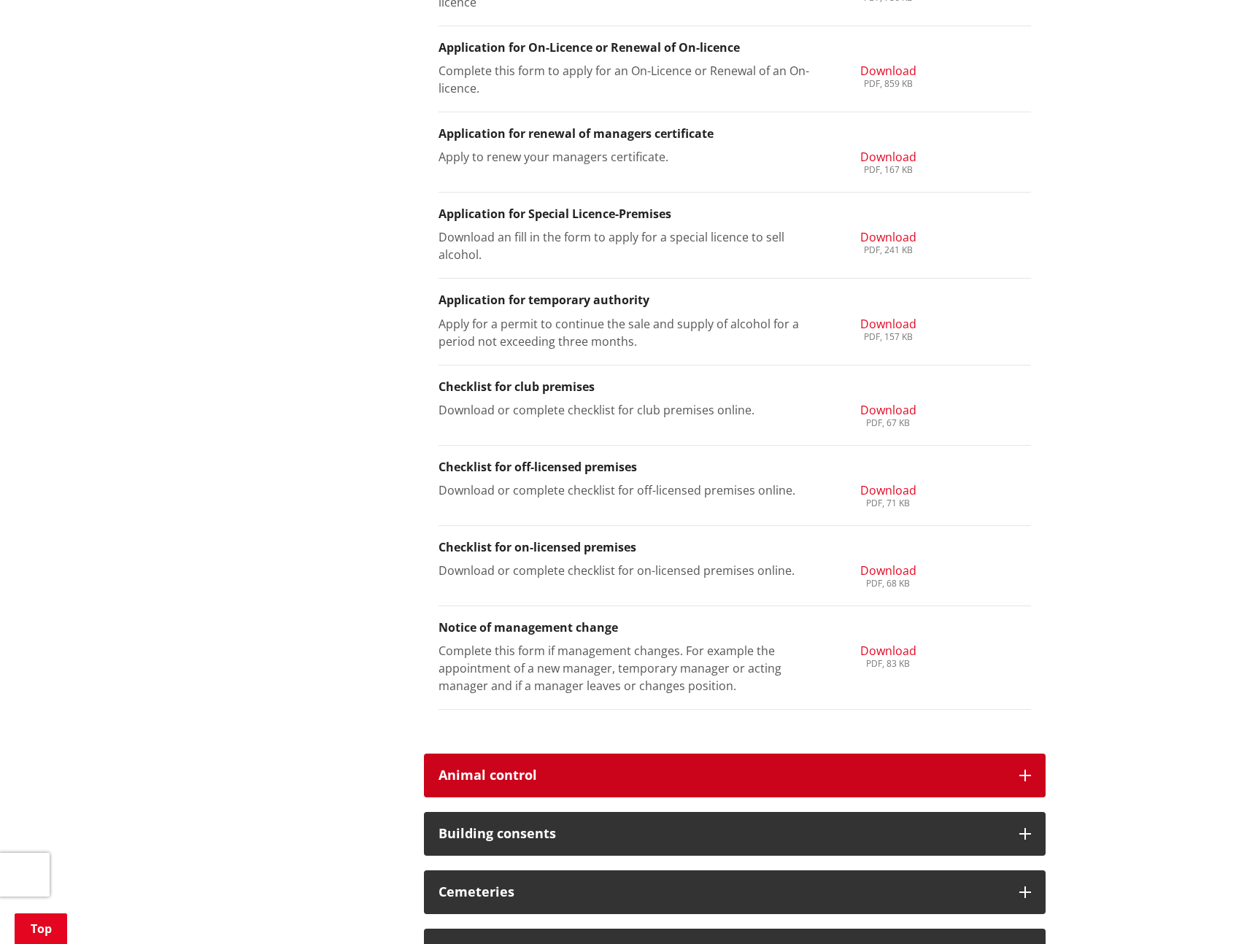
click at [579, 768] on h3 "Animal control" at bounding box center [722, 775] width 566 height 15
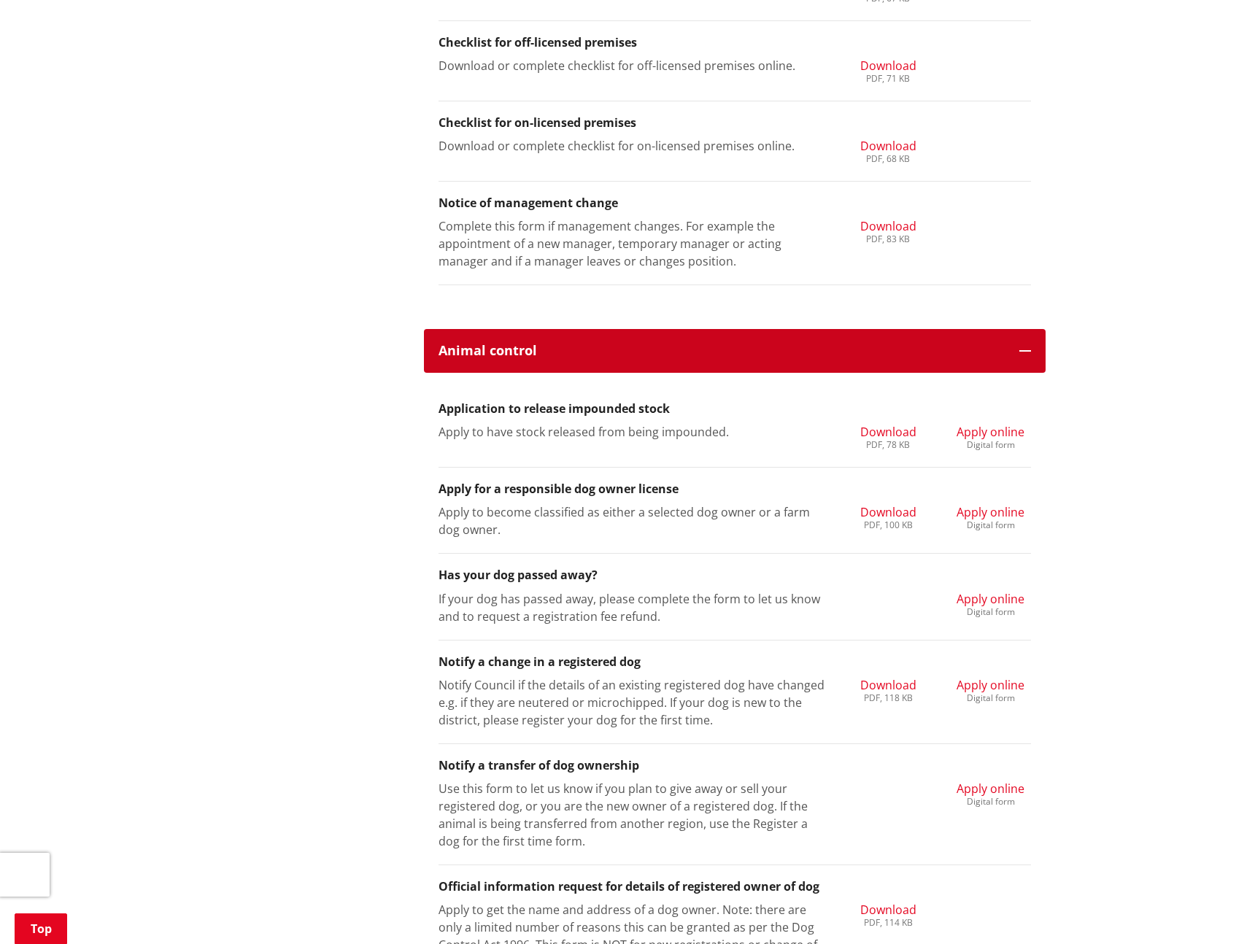
scroll to position [1274, 0]
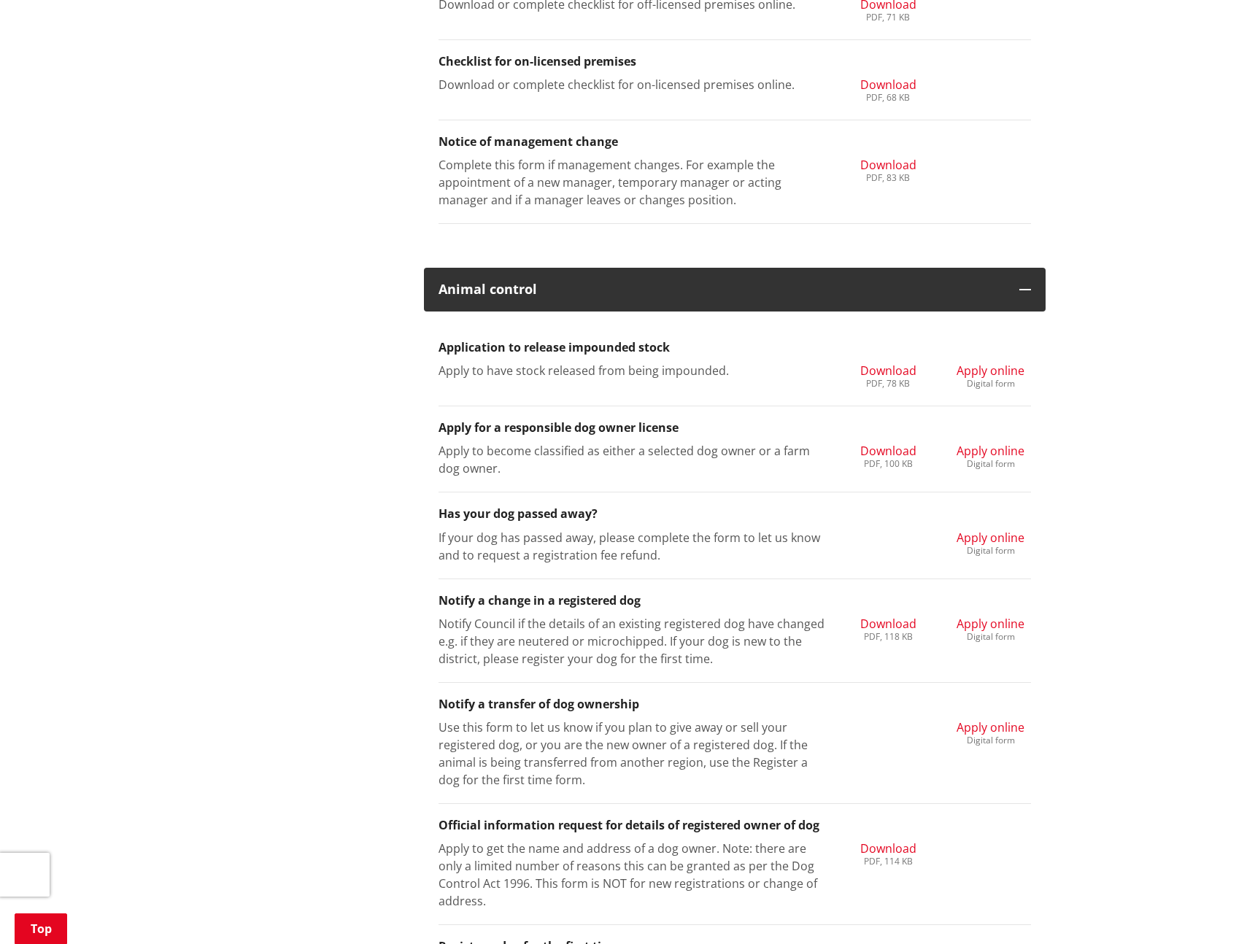
click at [990, 364] on span "Apply online" at bounding box center [991, 371] width 68 height 16
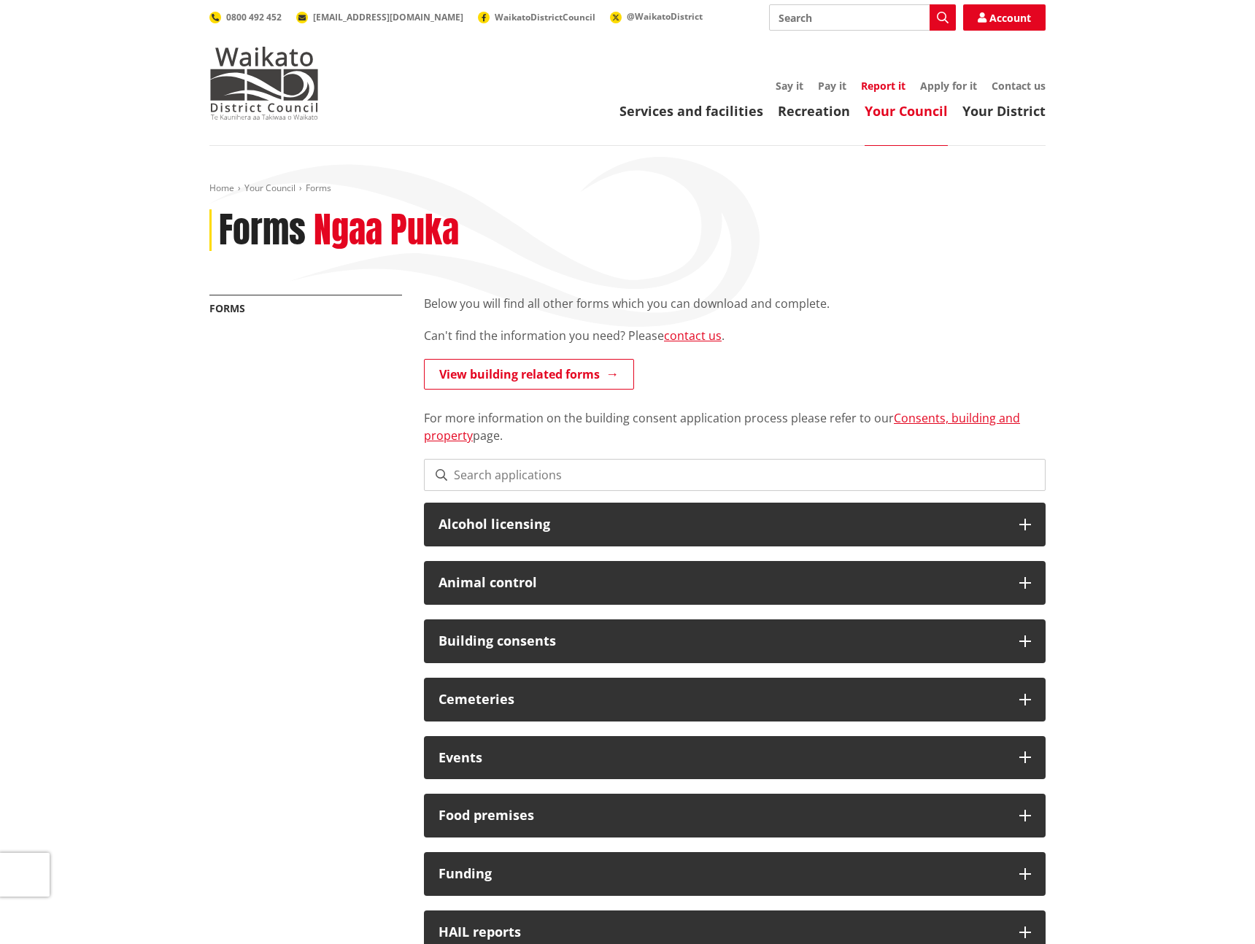
click at [880, 85] on link "Report it" at bounding box center [883, 86] width 45 height 14
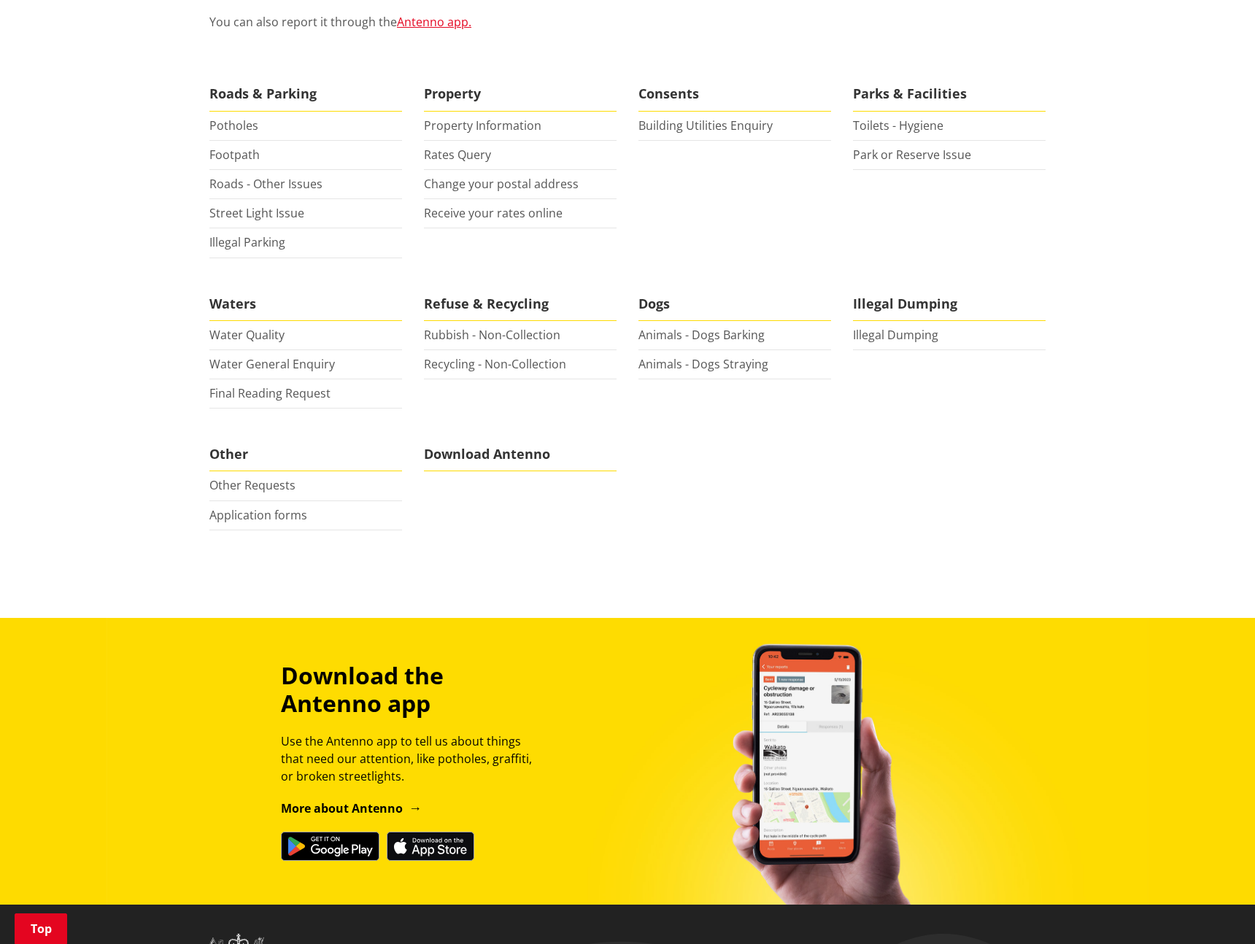
scroll to position [349, 0]
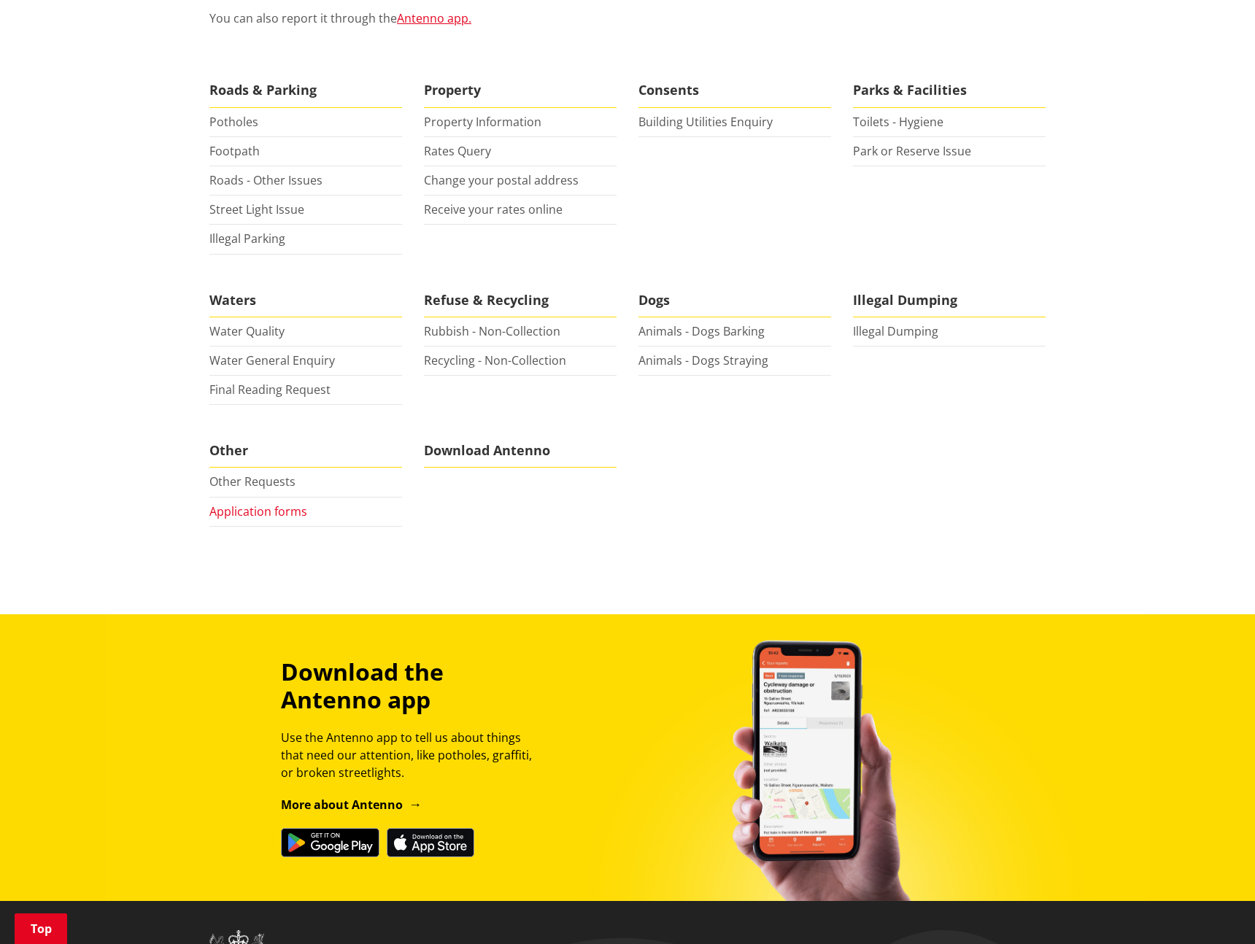
click at [253, 511] on link "Application forms" at bounding box center [258, 511] width 98 height 16
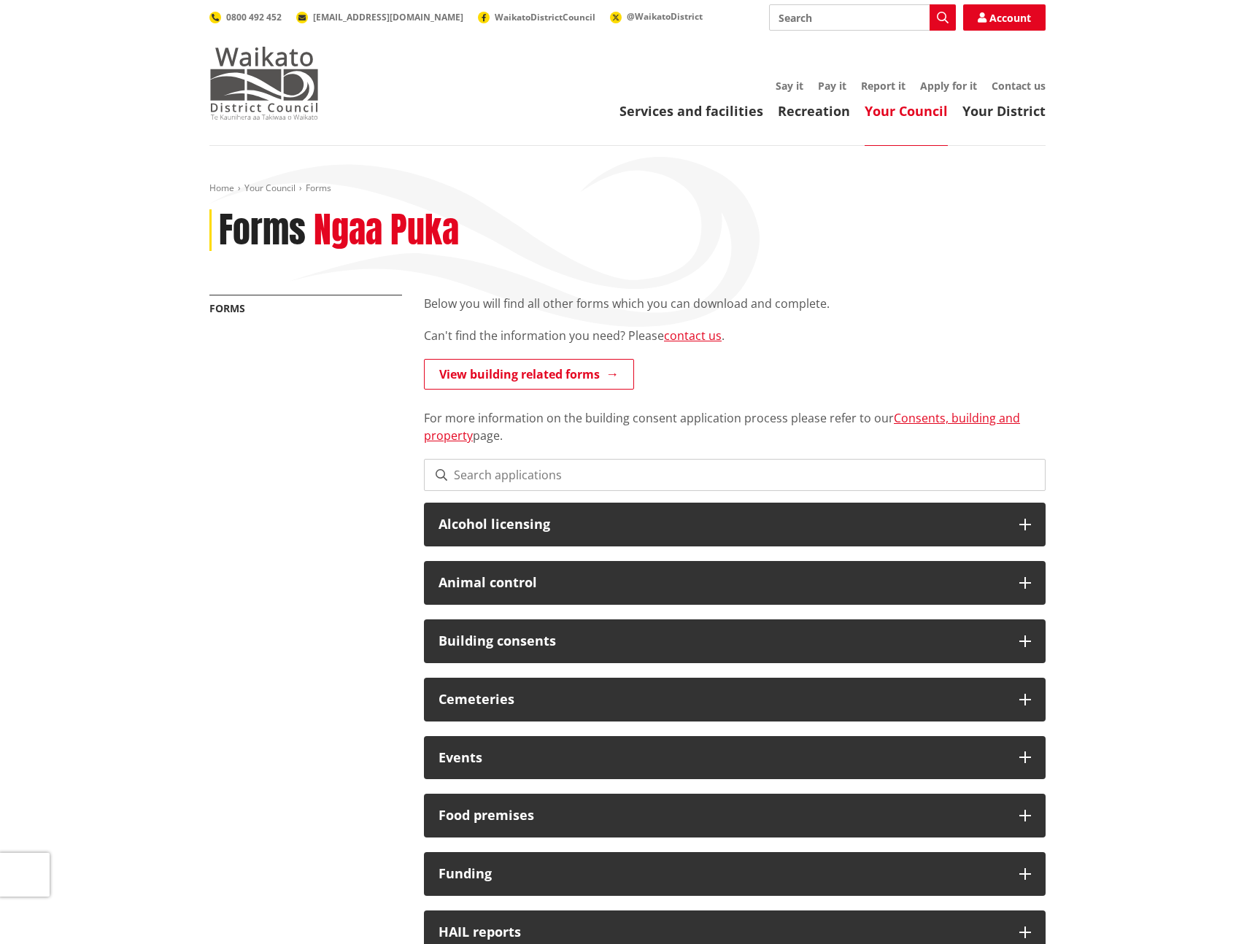
click at [269, 110] on img at bounding box center [263, 83] width 109 height 73
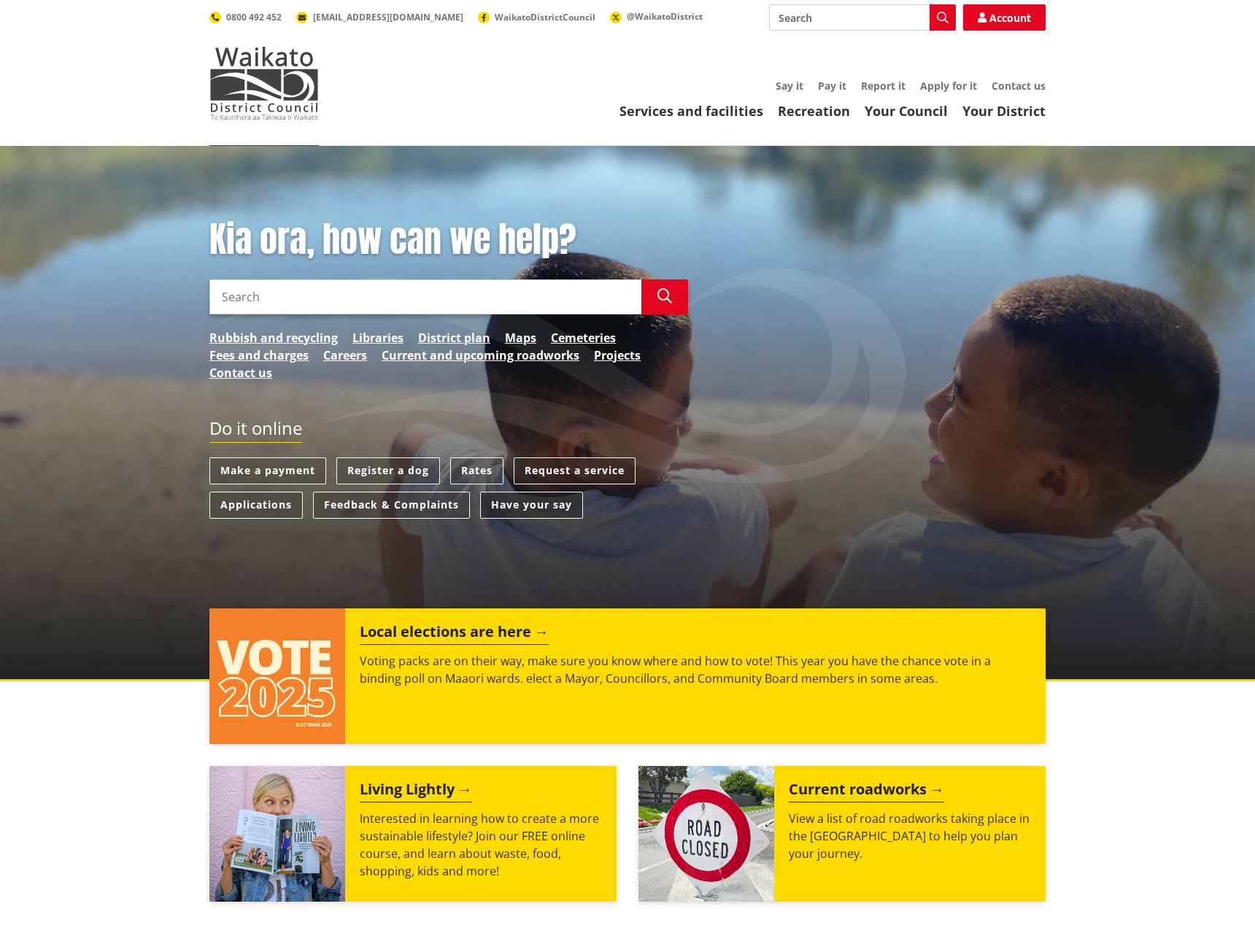
scroll to position [7, 0]
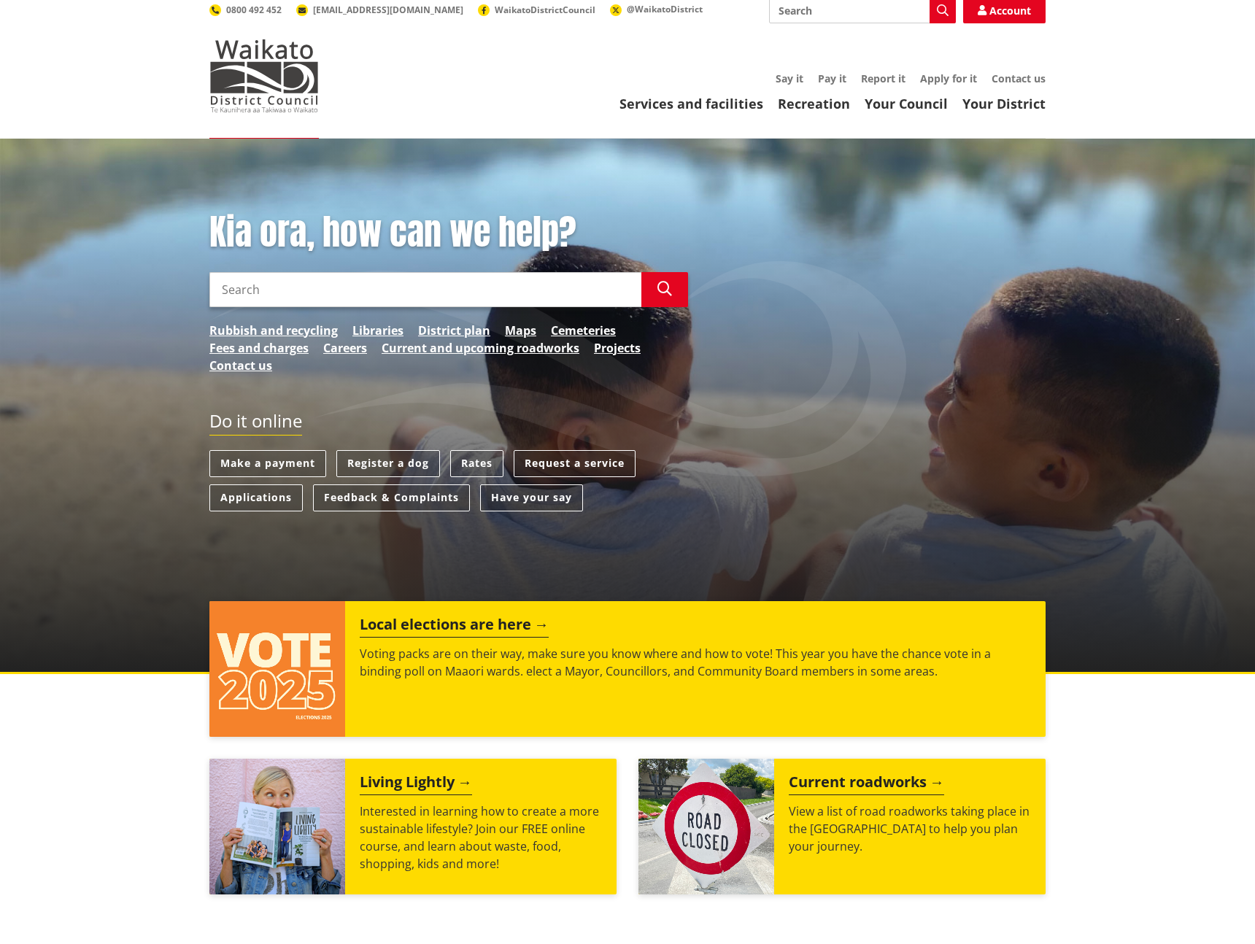
click at [787, 15] on input "Search" at bounding box center [862, 10] width 187 height 26
paste input "Cemeteries"
type input "Cemeteries"
click at [944, 5] on icon "button" at bounding box center [943, 10] width 12 height 12
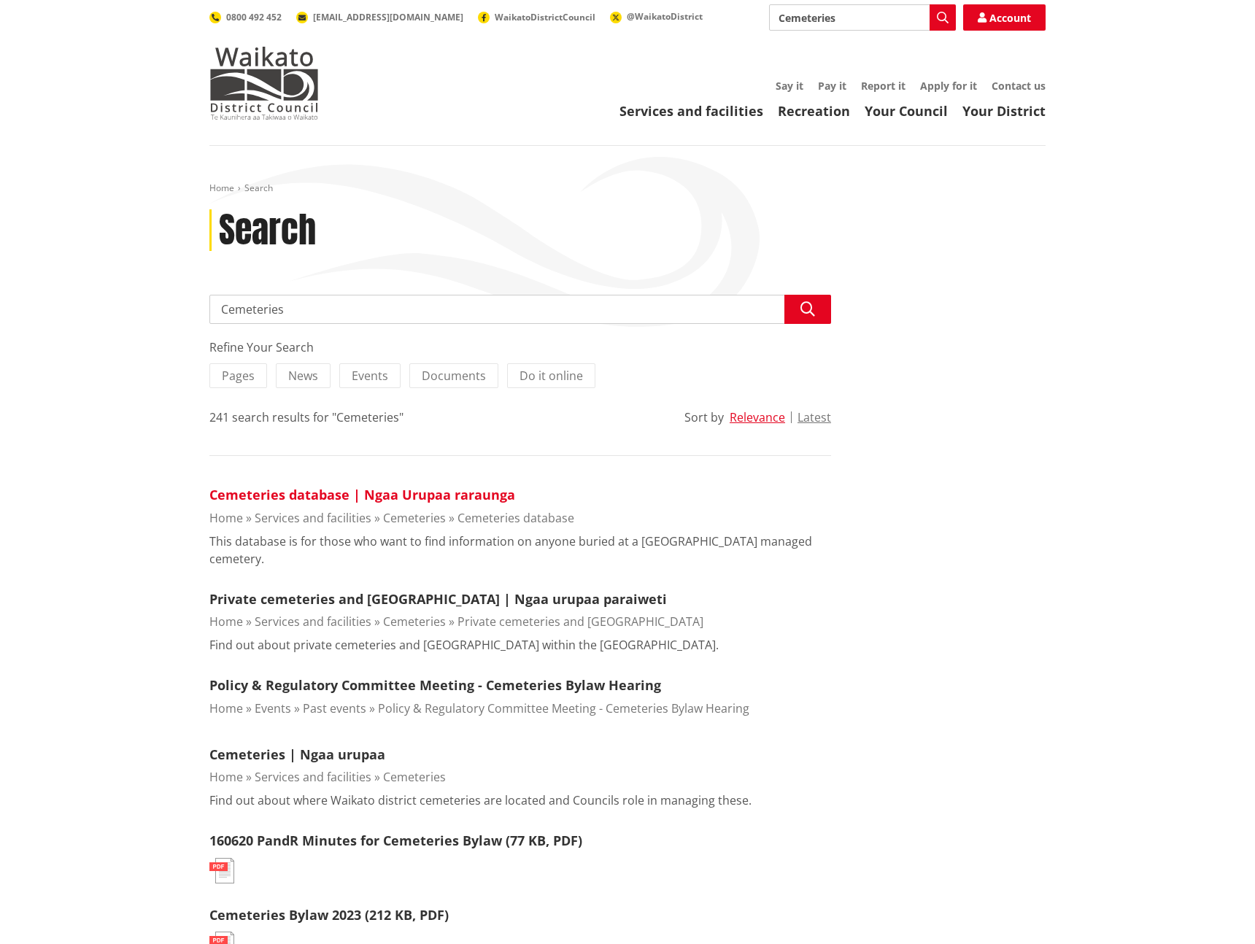
click at [403, 490] on link "Cemeteries database | Ngaa Urupaa raraunga" at bounding box center [362, 495] width 306 height 18
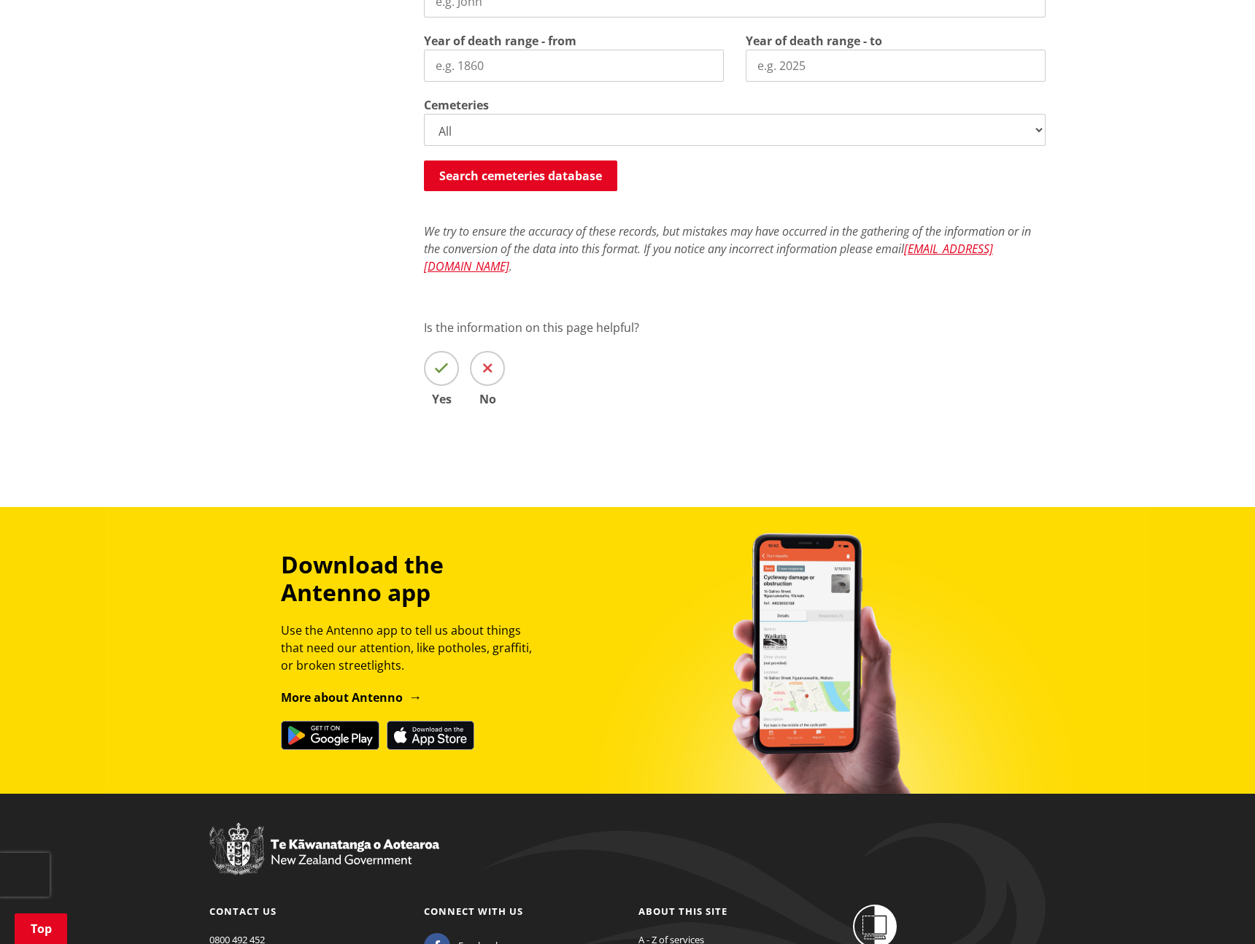
scroll to position [250, 0]
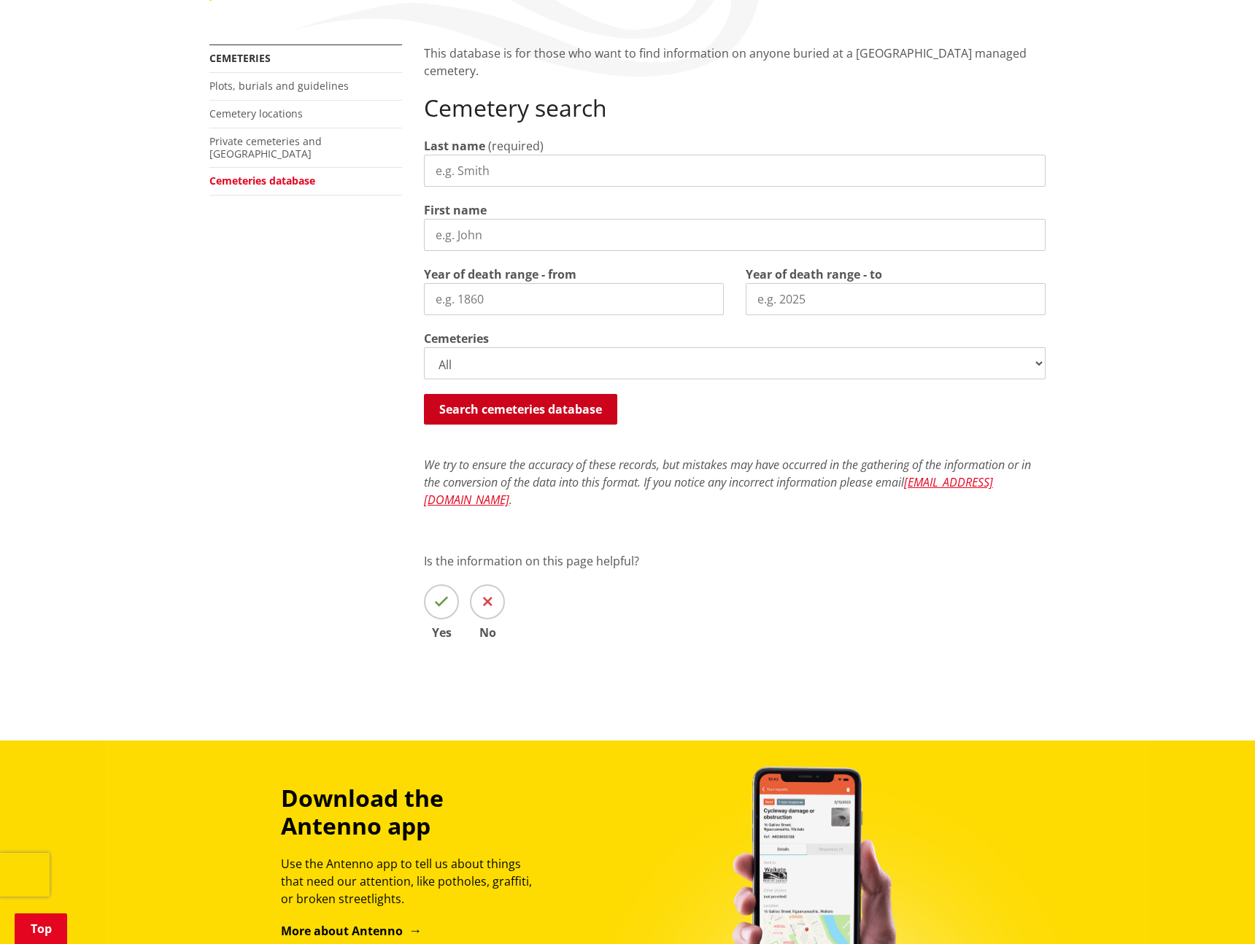
click at [563, 419] on button "Search cemeteries database" at bounding box center [520, 409] width 193 height 31
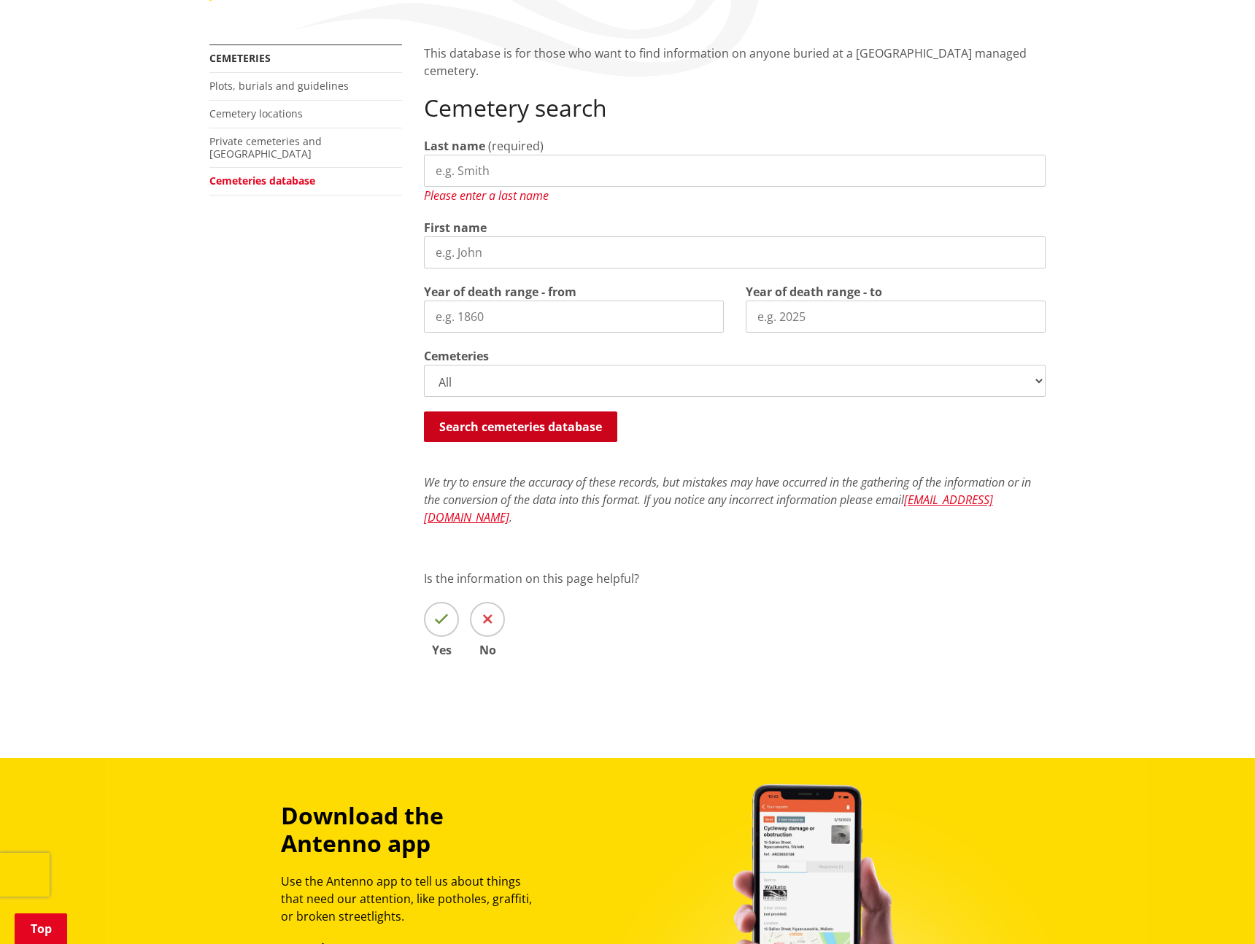
scroll to position [387, 0]
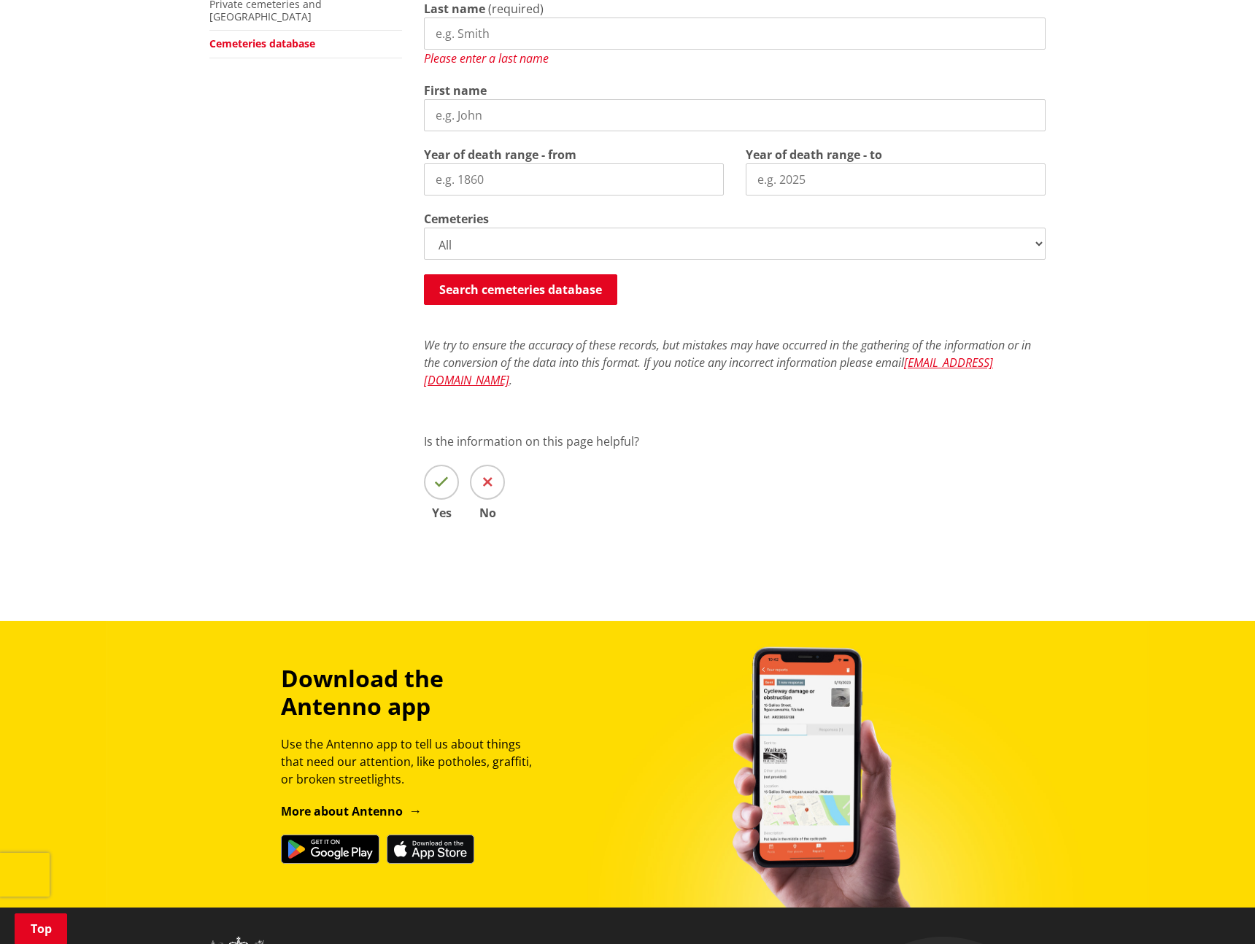
click at [592, 180] on input "Year of death range - from" at bounding box center [574, 179] width 300 height 32
click at [573, 23] on input "Last name" at bounding box center [735, 34] width 622 height 32
type input "Lister"
click at [519, 275] on button "Search cemeteries database" at bounding box center [520, 289] width 193 height 31
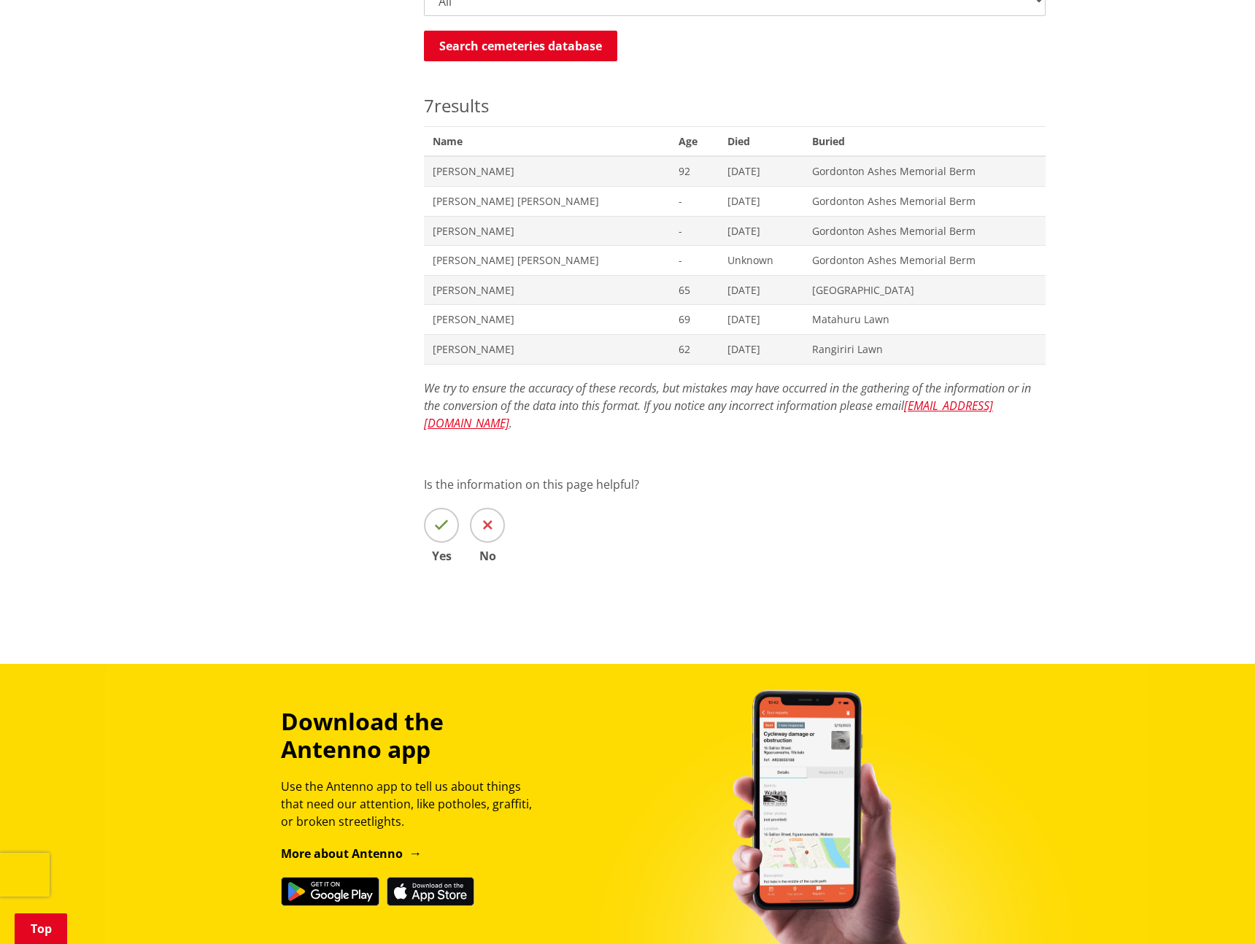
scroll to position [587, 0]
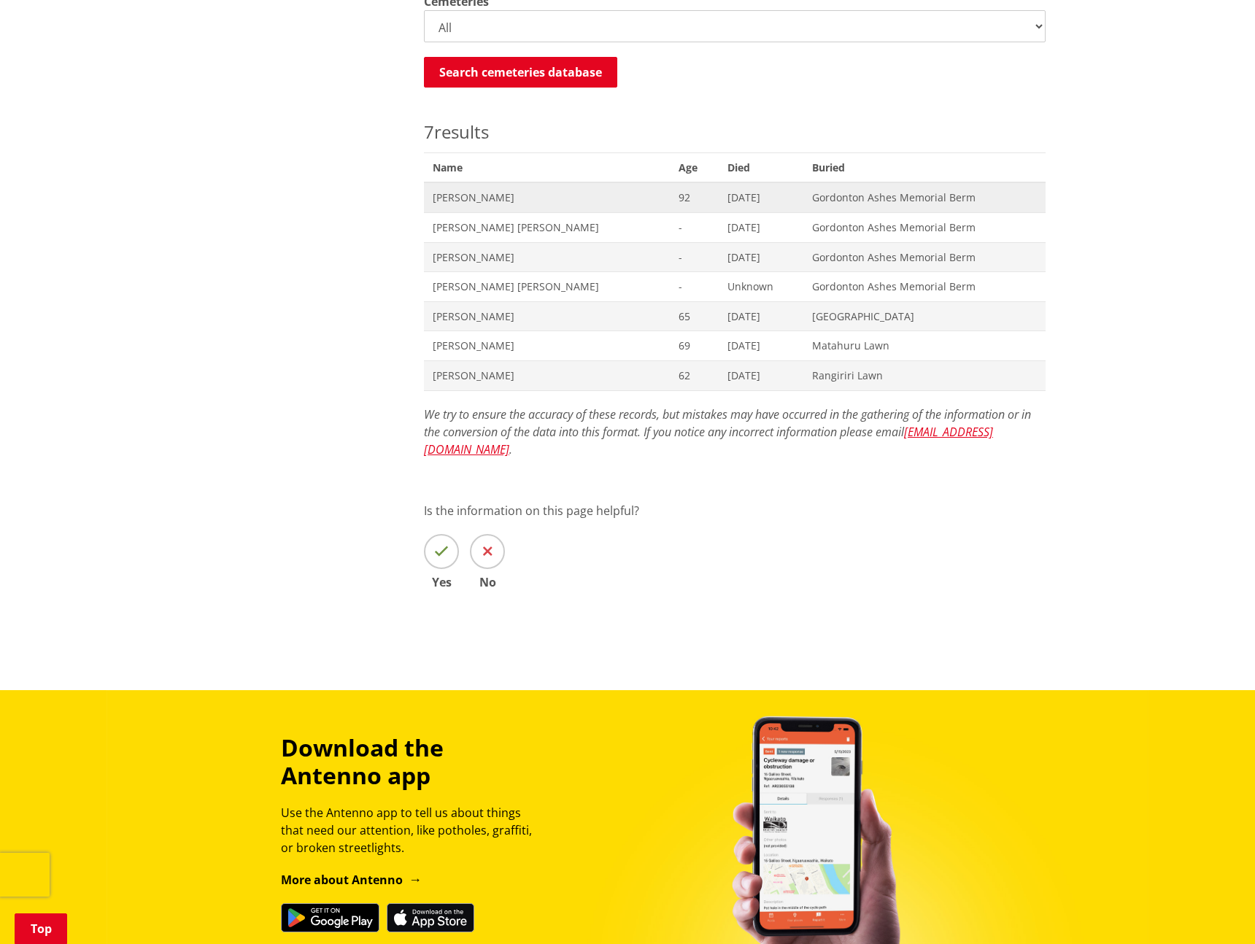
click at [489, 204] on span "Catherine Lister" at bounding box center [547, 197] width 228 height 15
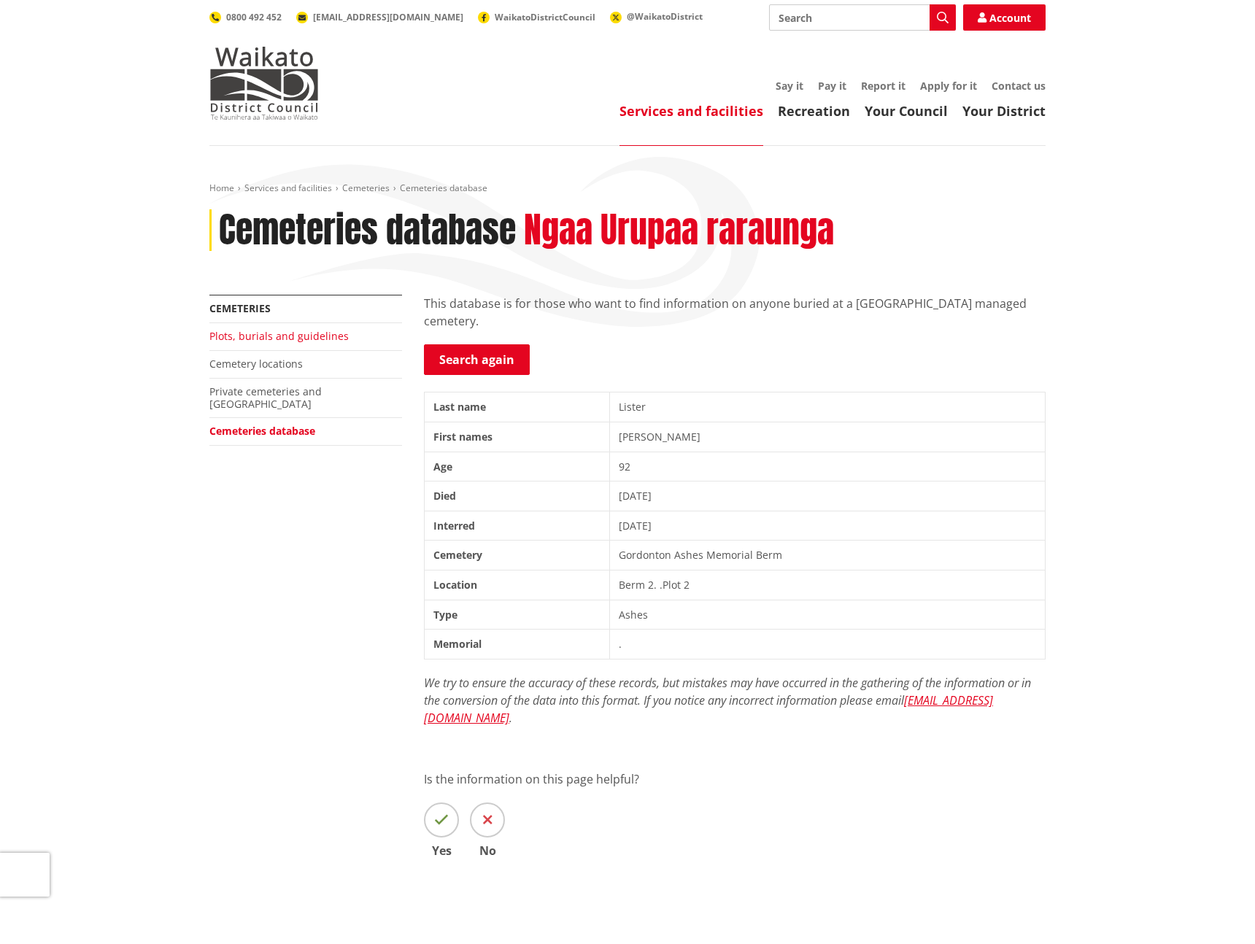
click at [289, 338] on link "Plots, burials and guidelines" at bounding box center [278, 336] width 139 height 14
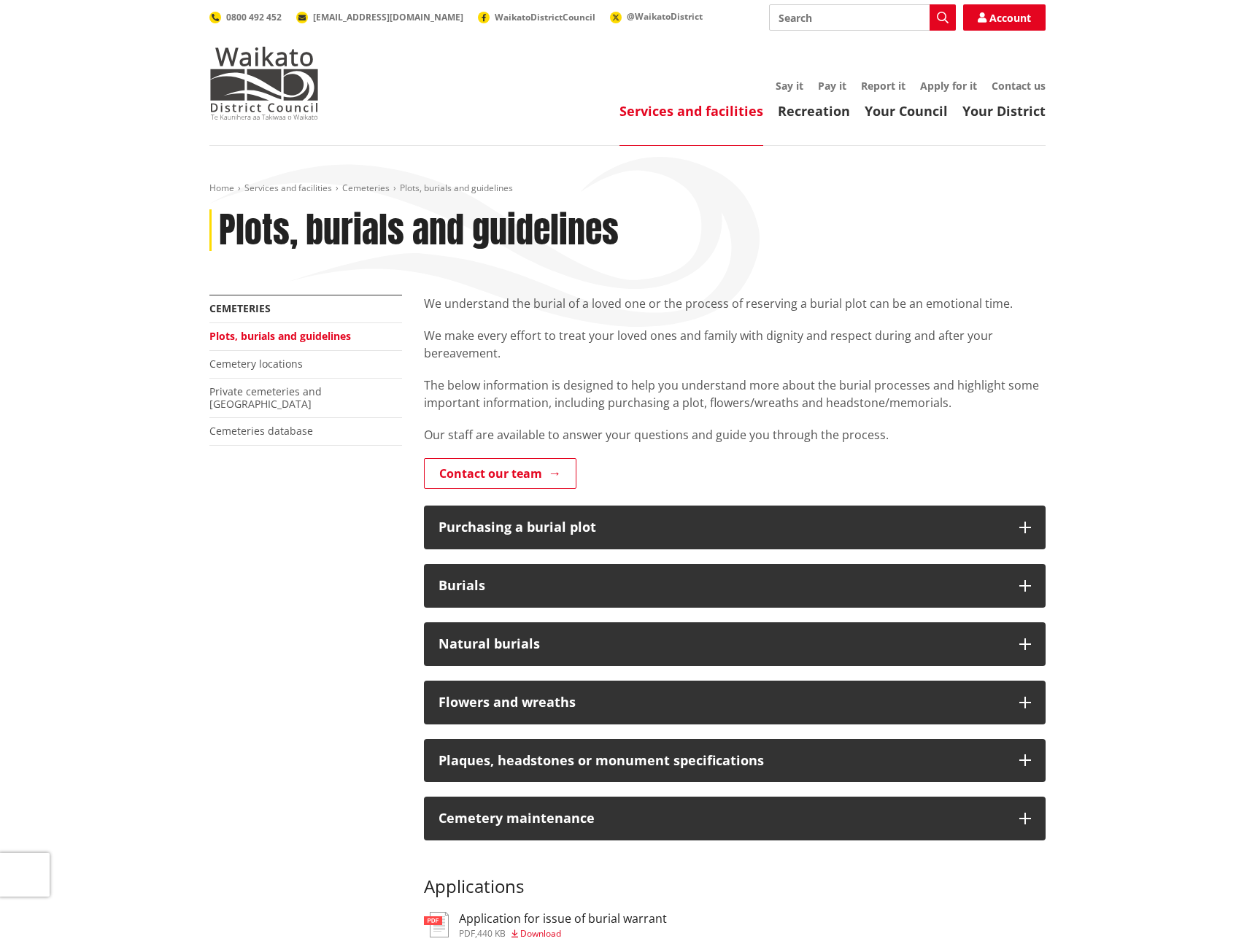
click at [277, 364] on link "Cemetery locations" at bounding box center [255, 364] width 93 height 14
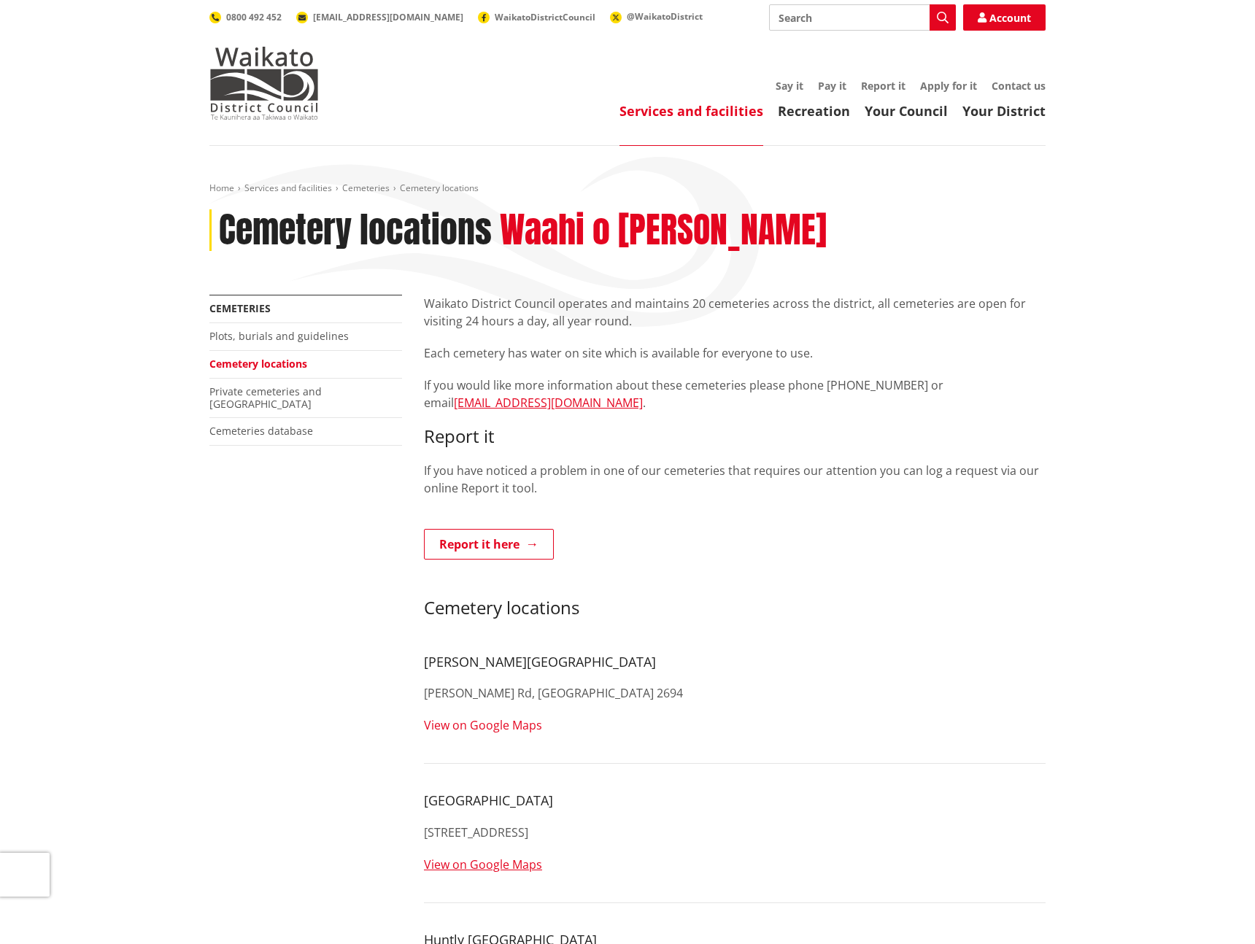
click at [506, 722] on link "View on Google Maps" at bounding box center [483, 725] width 118 height 16
click at [305, 387] on link "Private cemeteries and [GEOGRAPHIC_DATA]" at bounding box center [265, 398] width 112 height 26
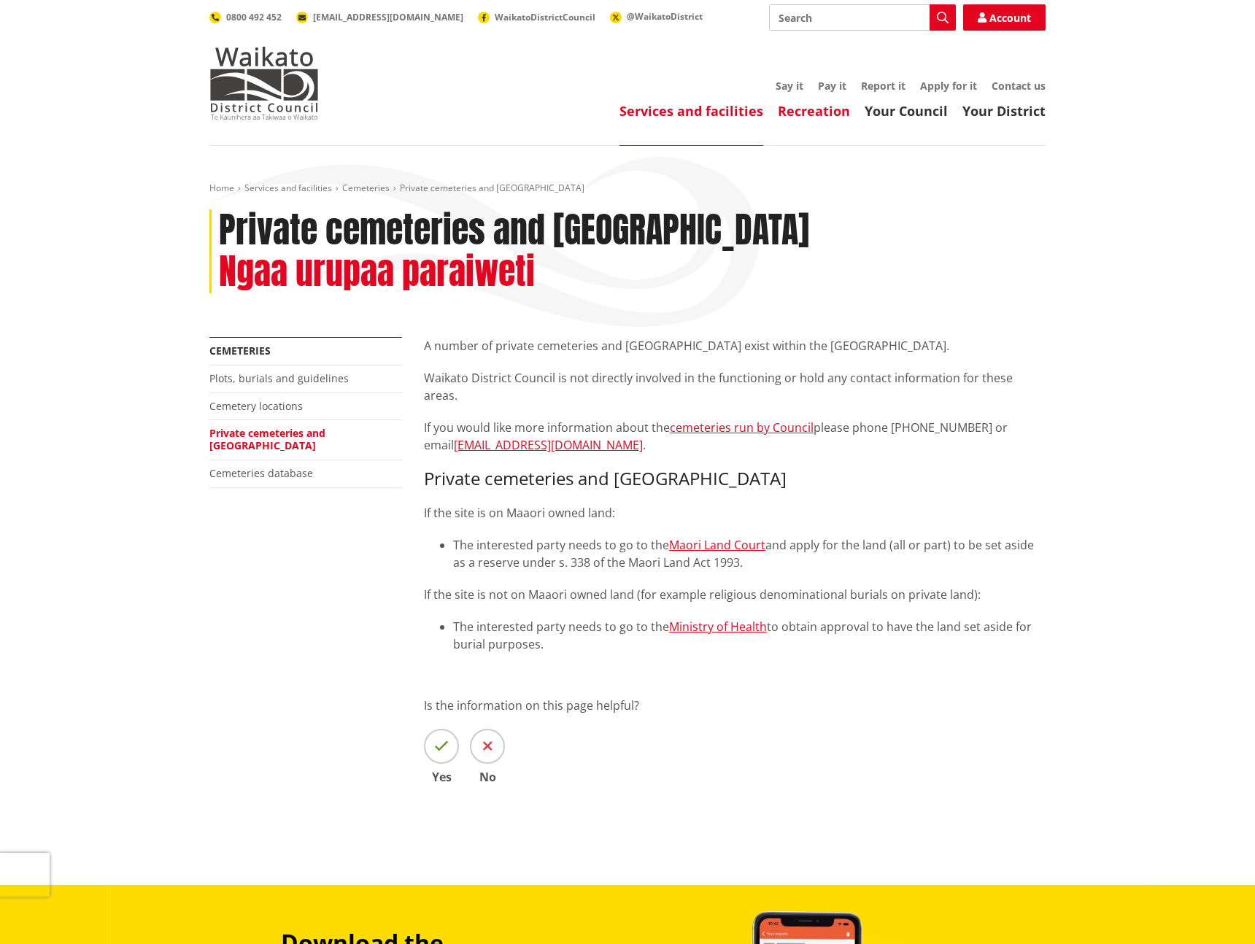
click at [832, 111] on link "Recreation" at bounding box center [814, 111] width 72 height 18
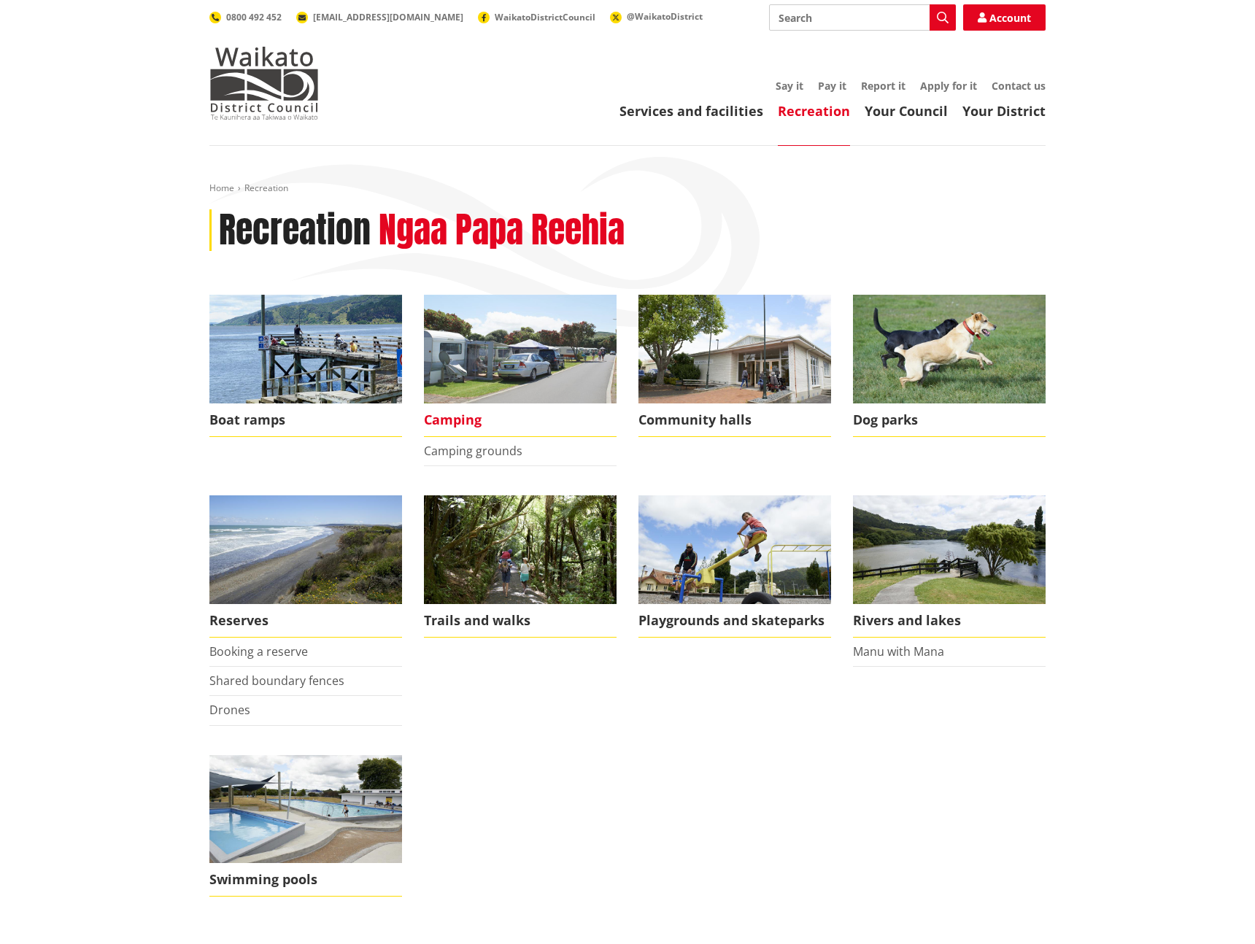
click at [465, 418] on span "Camping" at bounding box center [520, 420] width 193 height 34
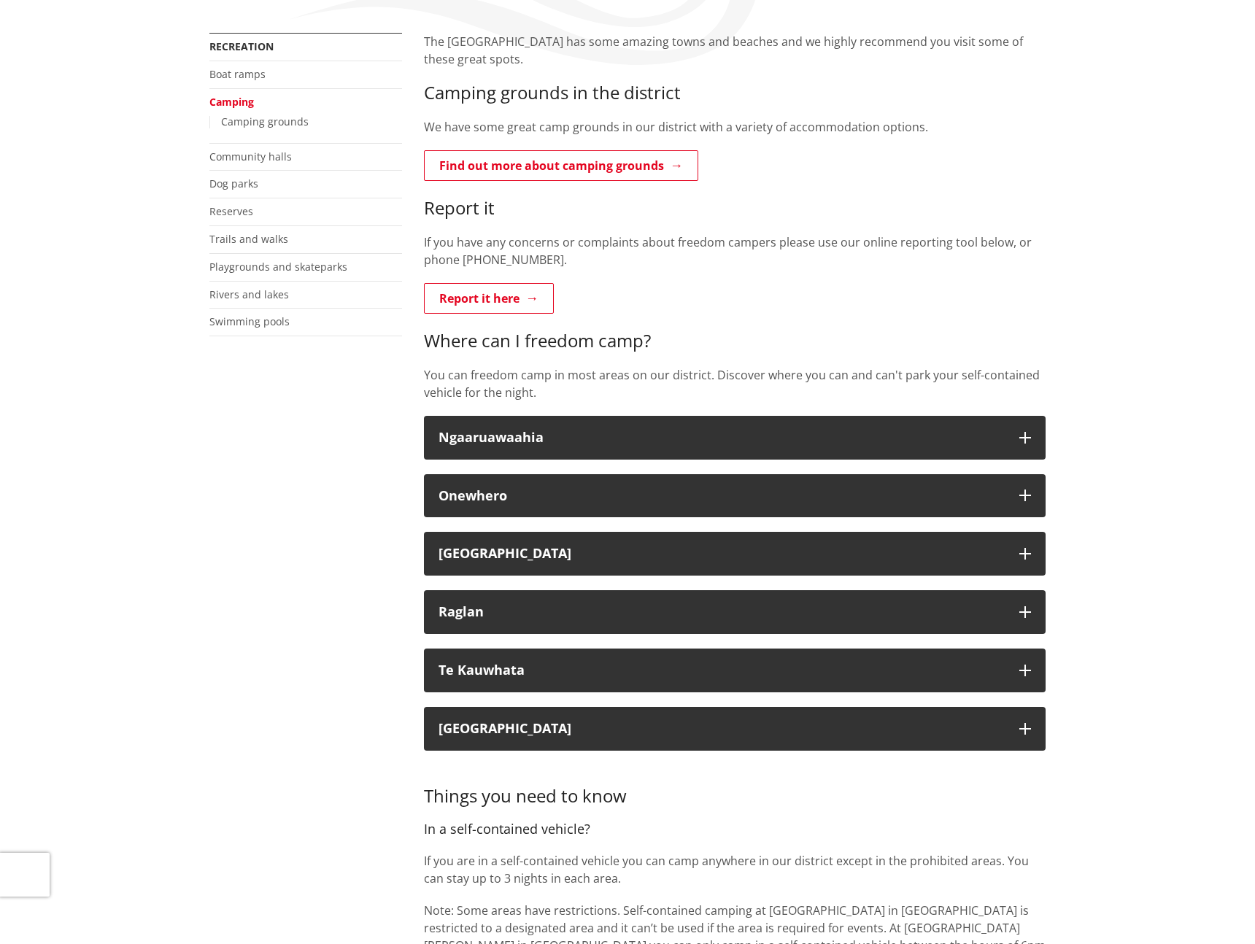
scroll to position [146, 0]
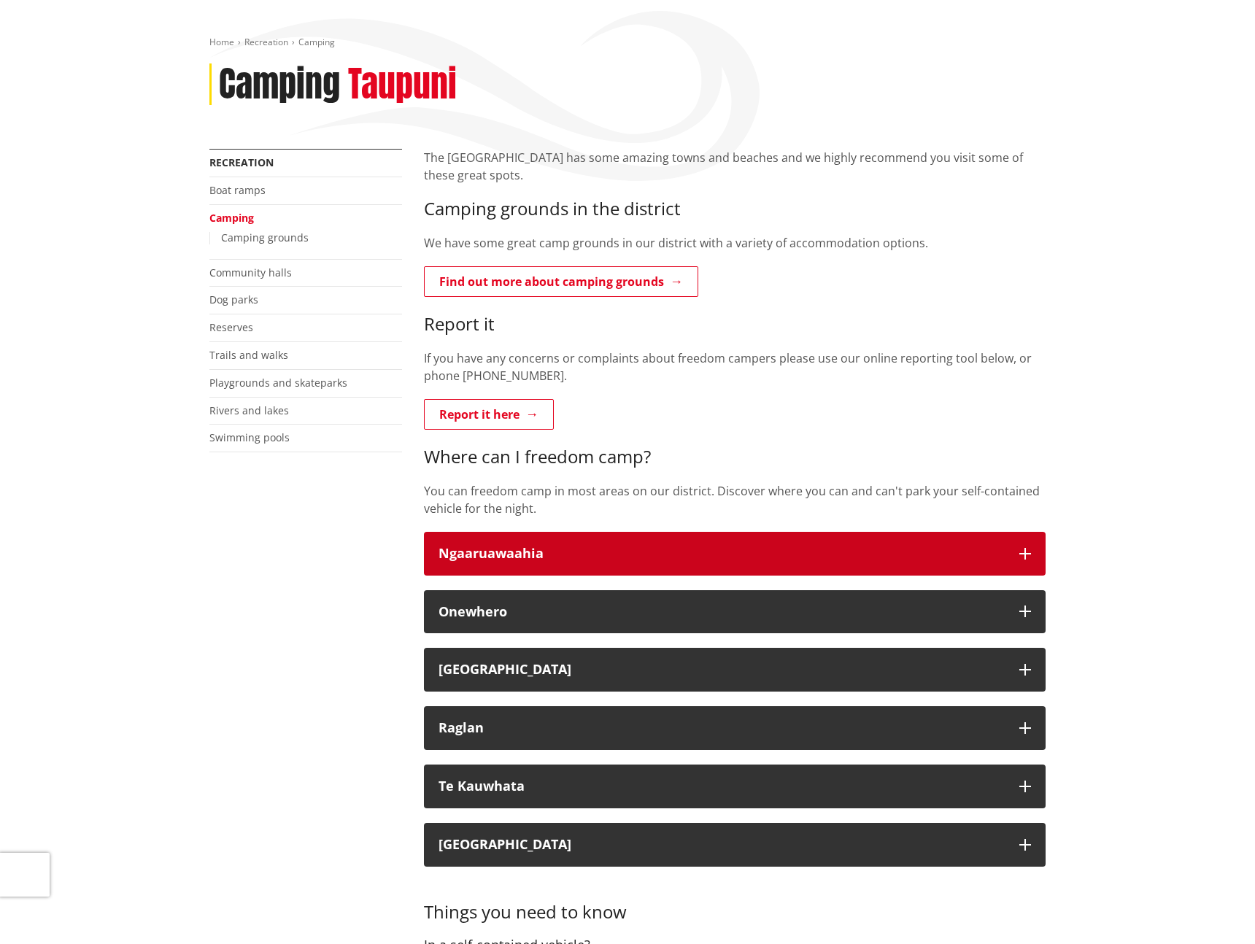
click at [514, 560] on div "Ngaaruawaahia" at bounding box center [722, 553] width 566 height 15
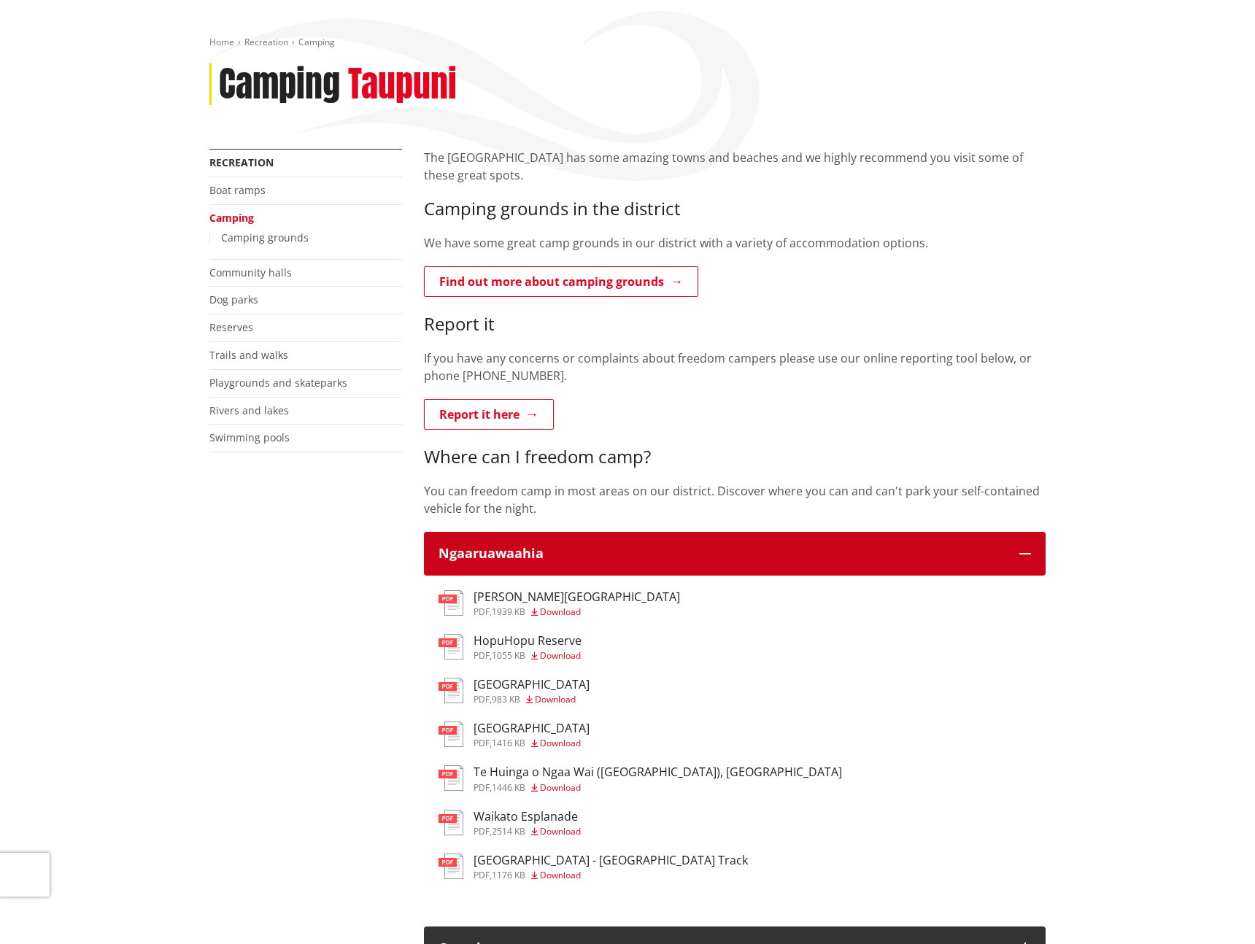
click at [509, 560] on div "Ngaaruawaahia" at bounding box center [722, 553] width 566 height 15
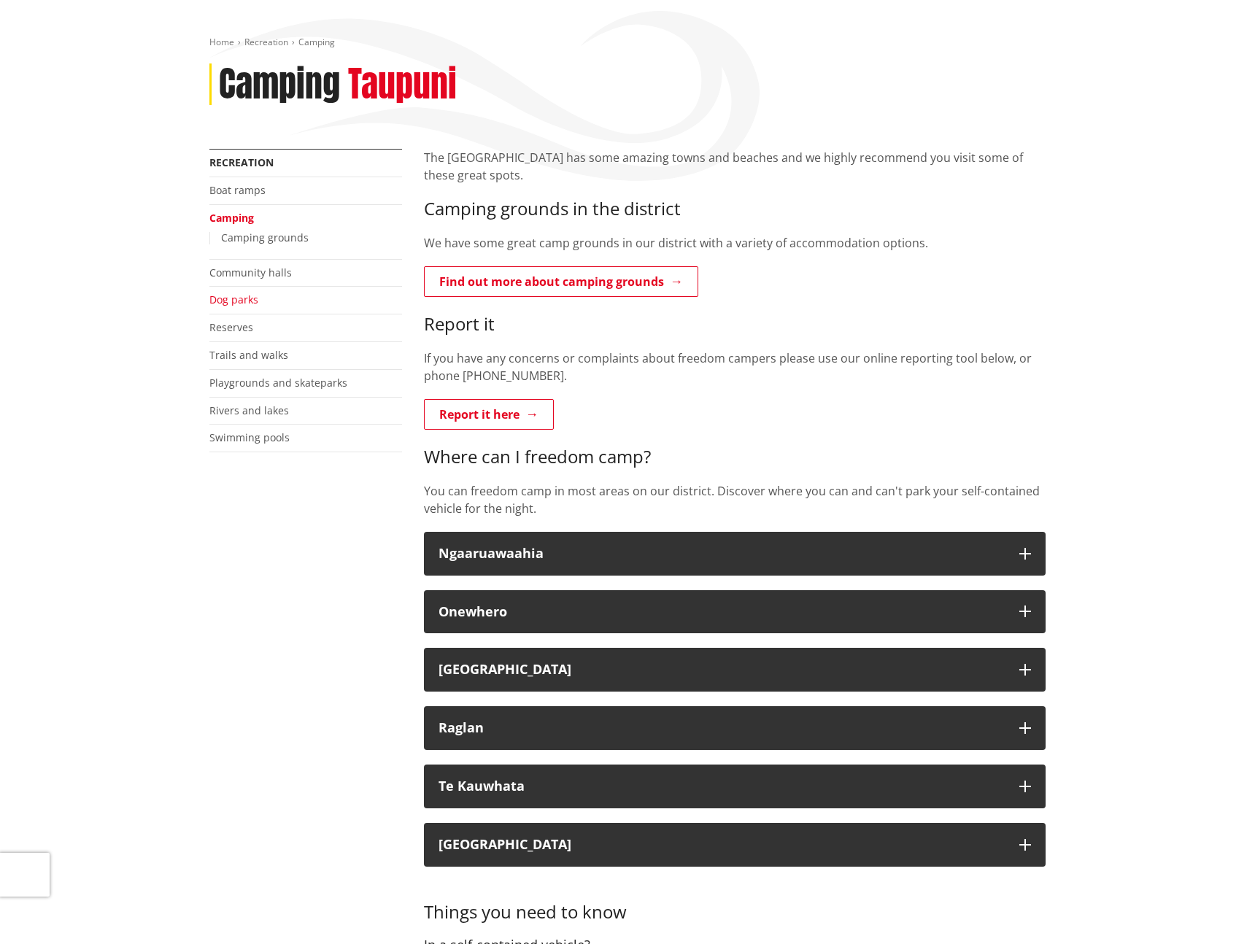
click at [248, 298] on link "Dog parks" at bounding box center [233, 300] width 49 height 14
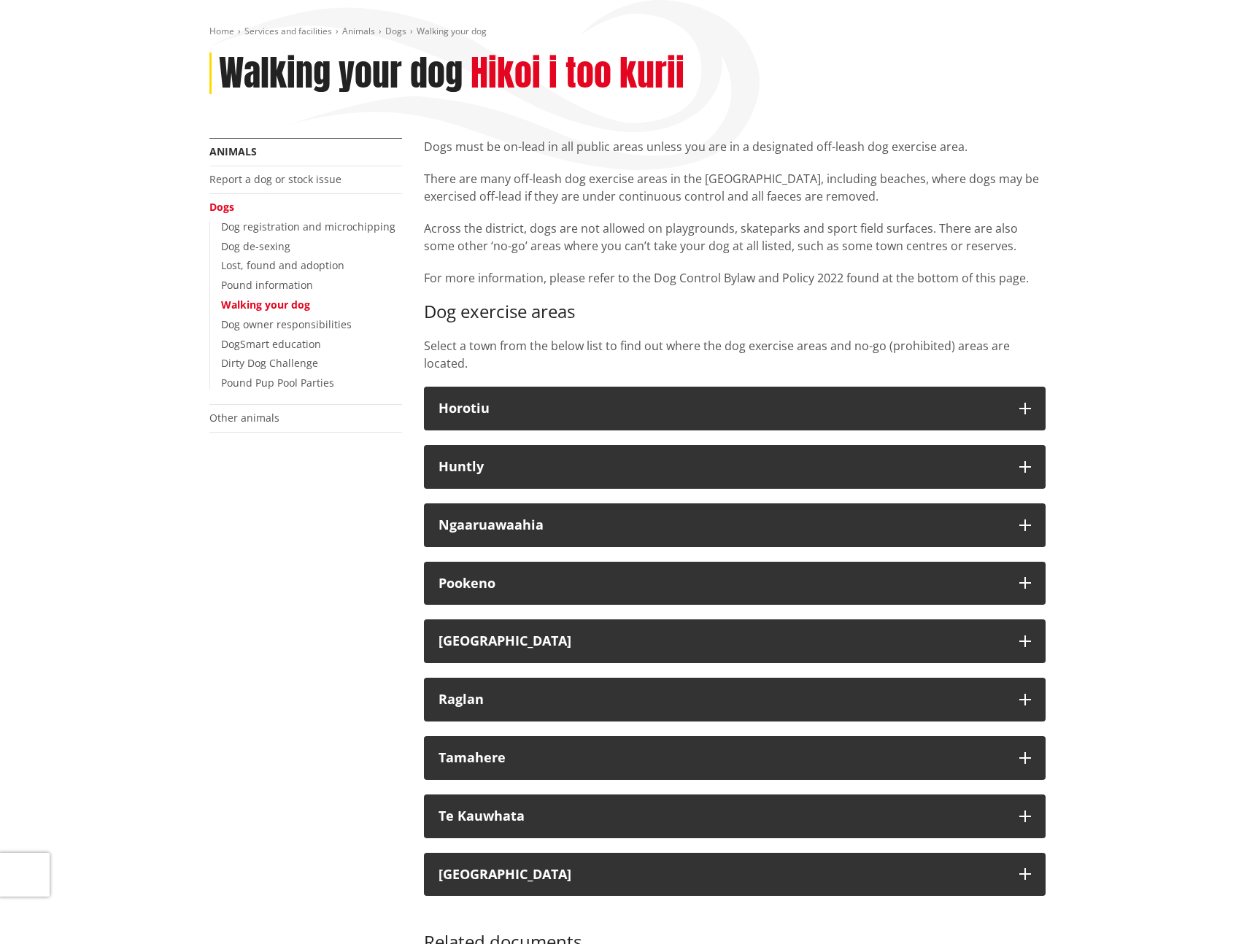
scroll to position [159, 0]
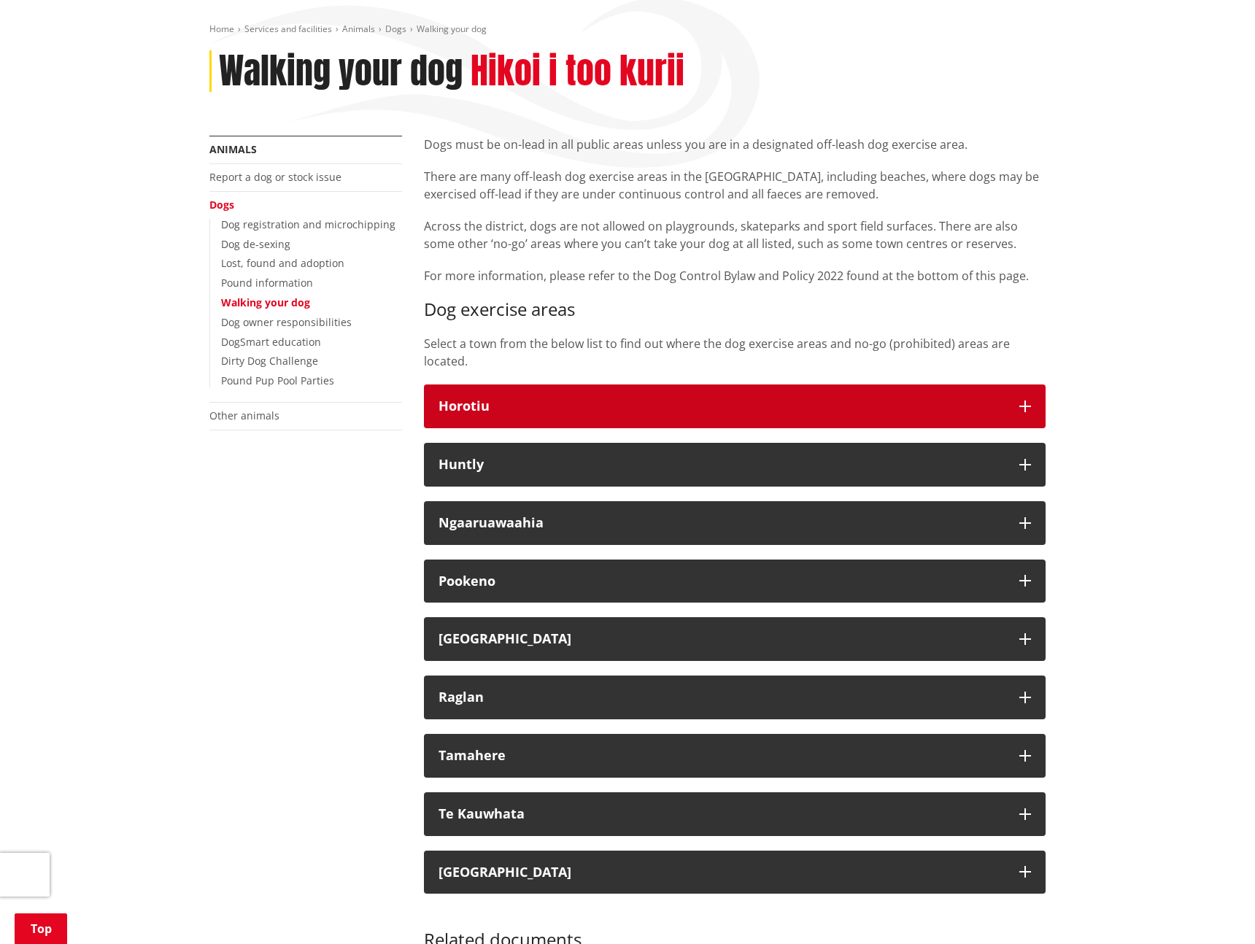
click at [486, 399] on h3 "Horotiu" at bounding box center [722, 406] width 566 height 15
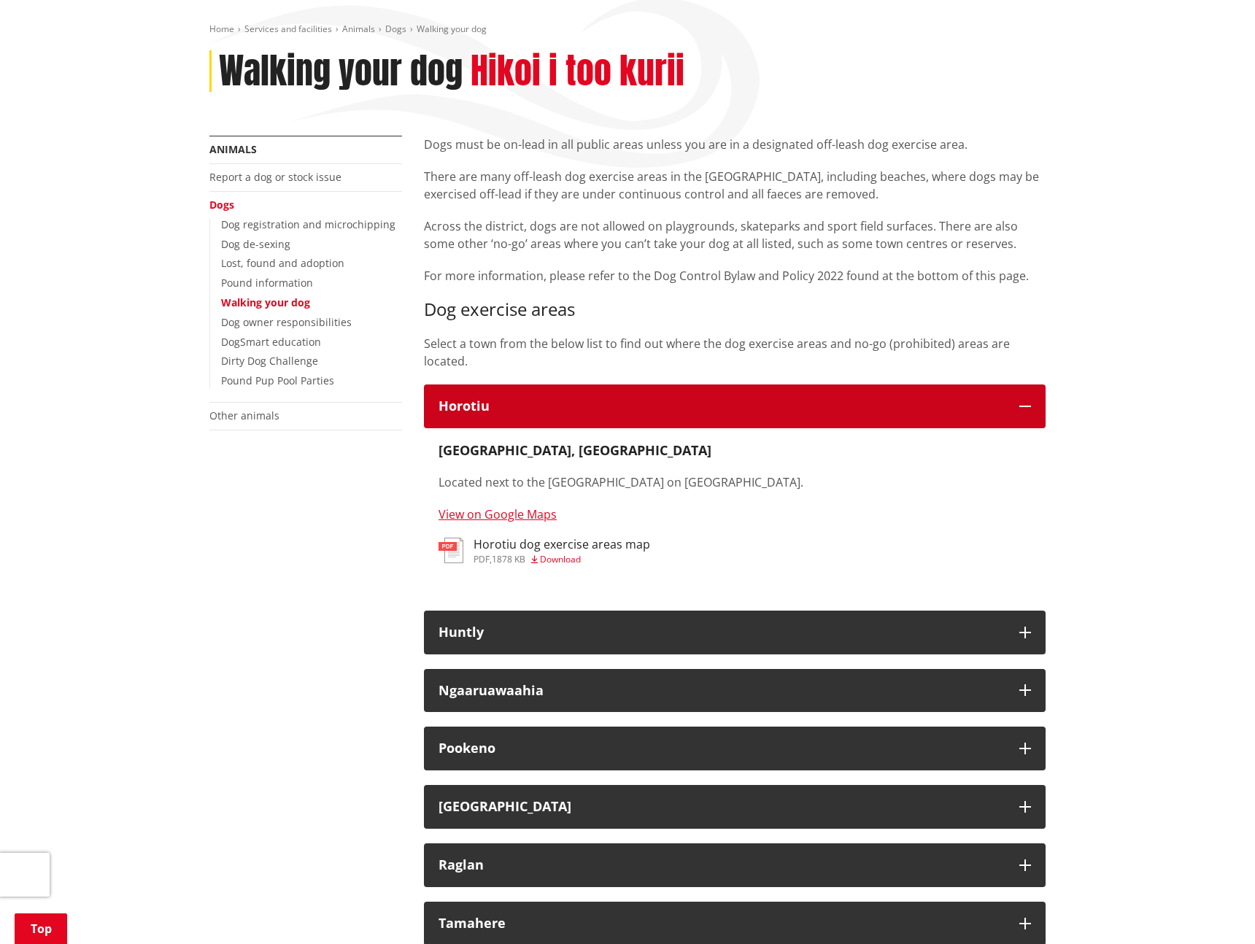
click at [485, 399] on h3 "Horotiu" at bounding box center [722, 406] width 566 height 15
